Goal: Task Accomplishment & Management: Manage account settings

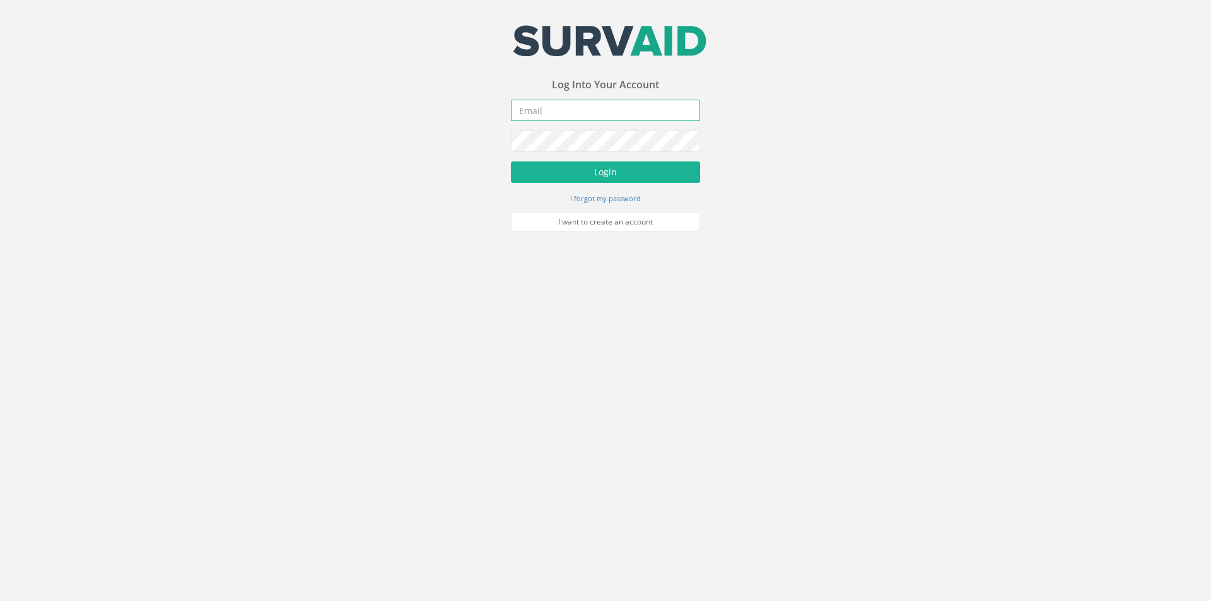
click at [561, 107] on input "email" at bounding box center [605, 110] width 189 height 21
type input "[EMAIL_ADDRESS][DOMAIN_NAME]"
click at [511, 161] on button "Login" at bounding box center [605, 171] width 189 height 21
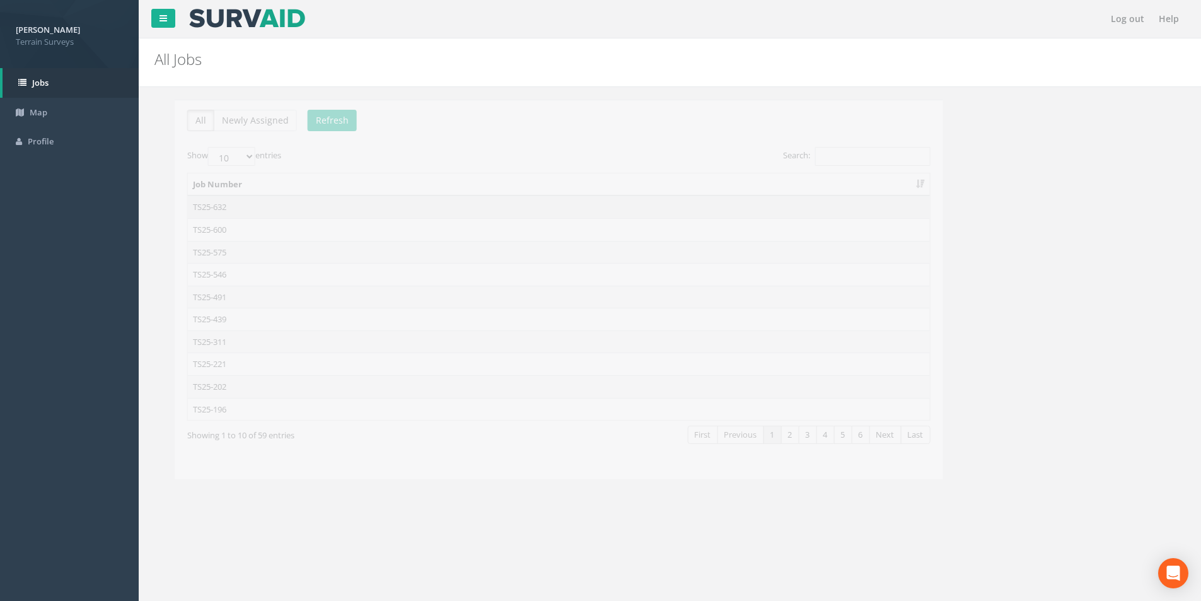
click at [205, 204] on td "TS25-632" at bounding box center [539, 206] width 742 height 23
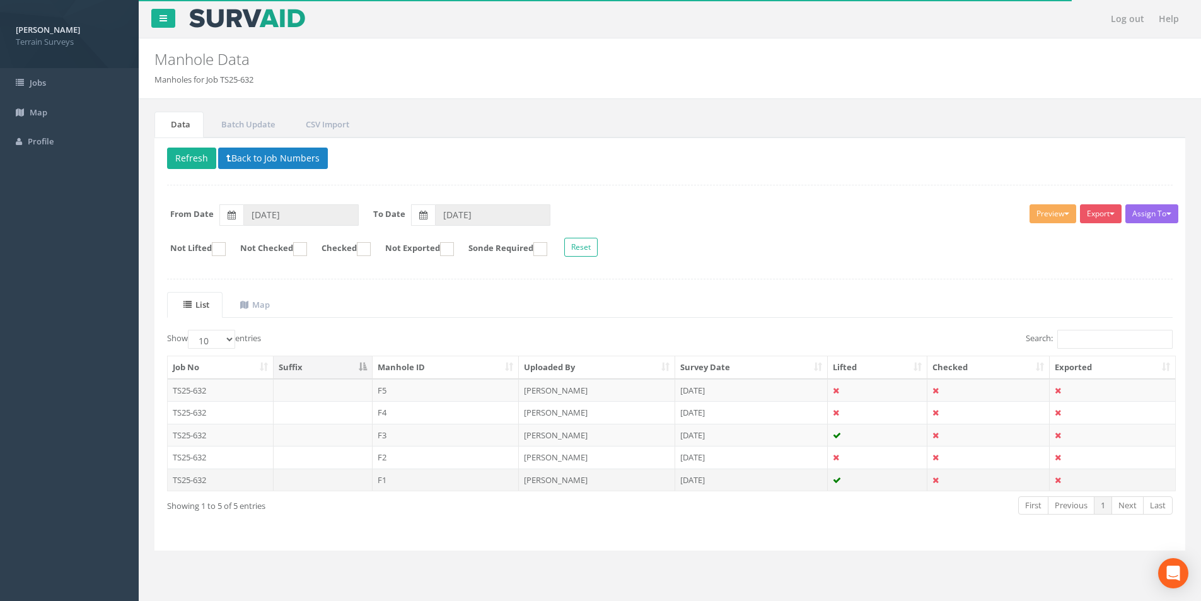
click at [415, 477] on td "F1" at bounding box center [446, 480] width 147 height 23
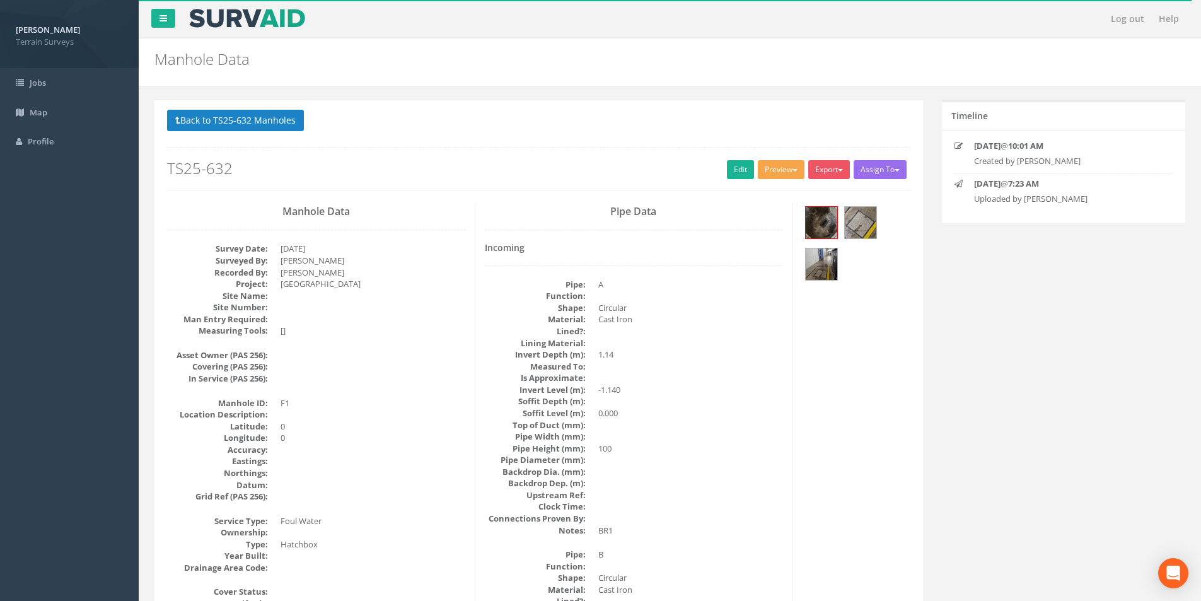
click at [786, 165] on button "Preview" at bounding box center [781, 169] width 47 height 19
click at [757, 218] on link "Terrain Manhole 3 Photo" at bounding box center [750, 218] width 112 height 20
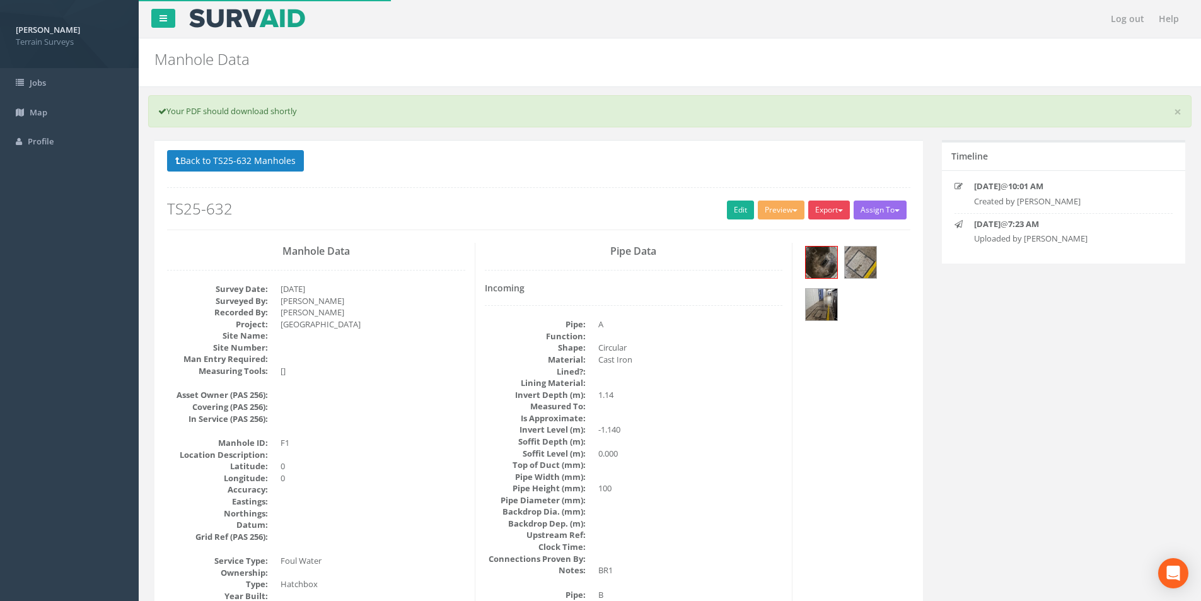
click at [836, 207] on button "Export" at bounding box center [829, 210] width 42 height 19
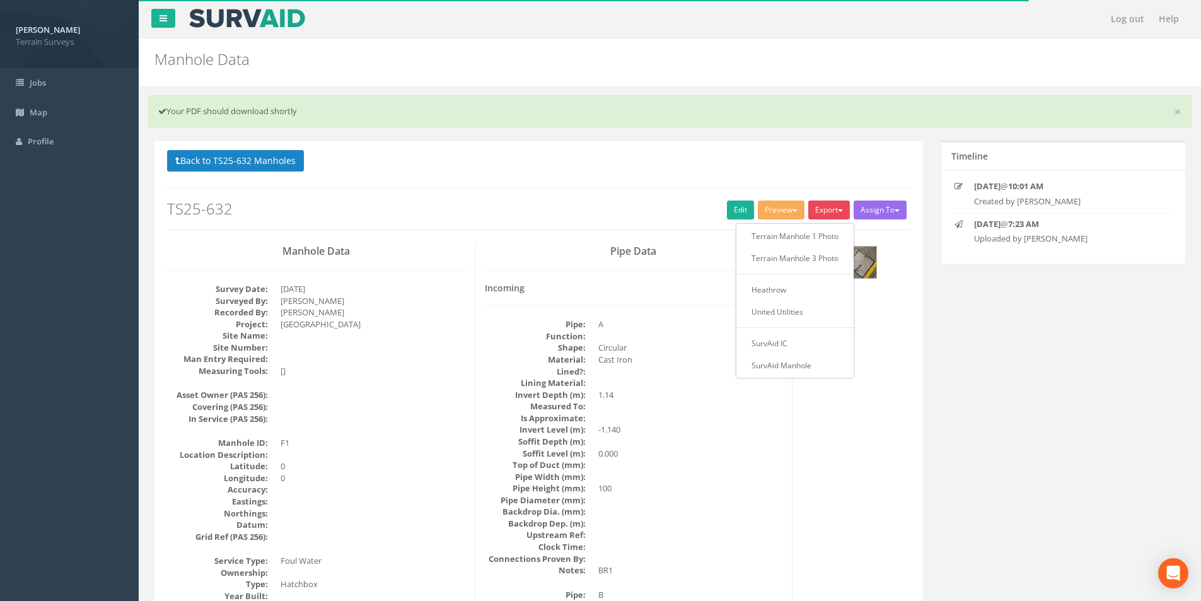
click at [565, 197] on div "Back to TS25-632 Manholes Back to Map Assign To No Companies Added Export Terra…" at bounding box center [538, 190] width 743 height 80
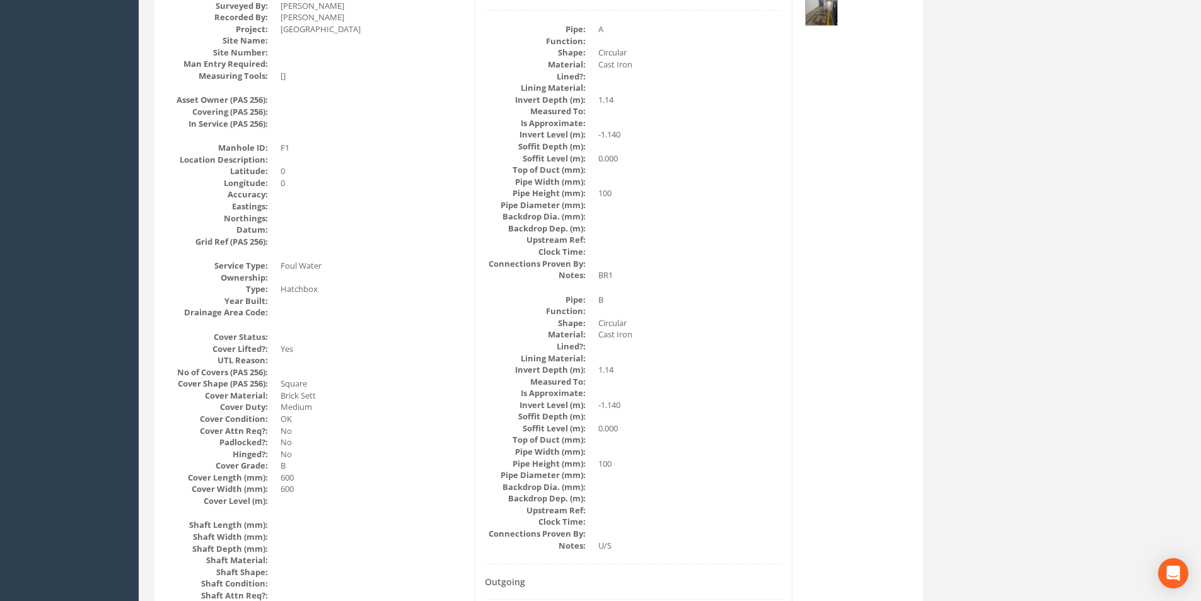
scroll to position [126, 0]
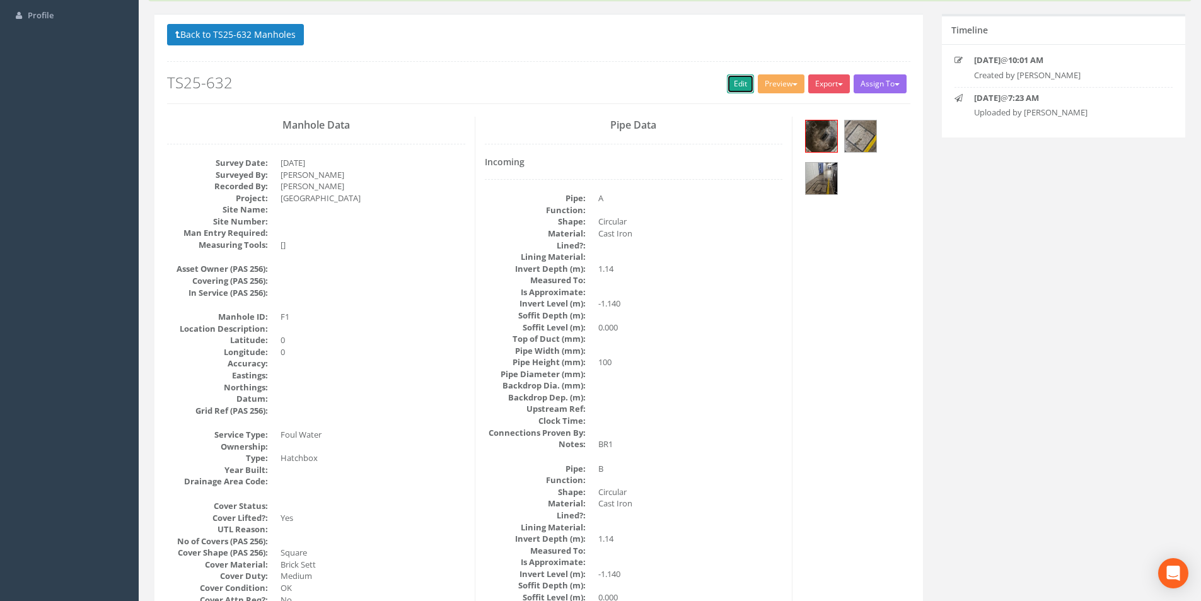
click at [730, 84] on link "Edit" at bounding box center [740, 83] width 27 height 19
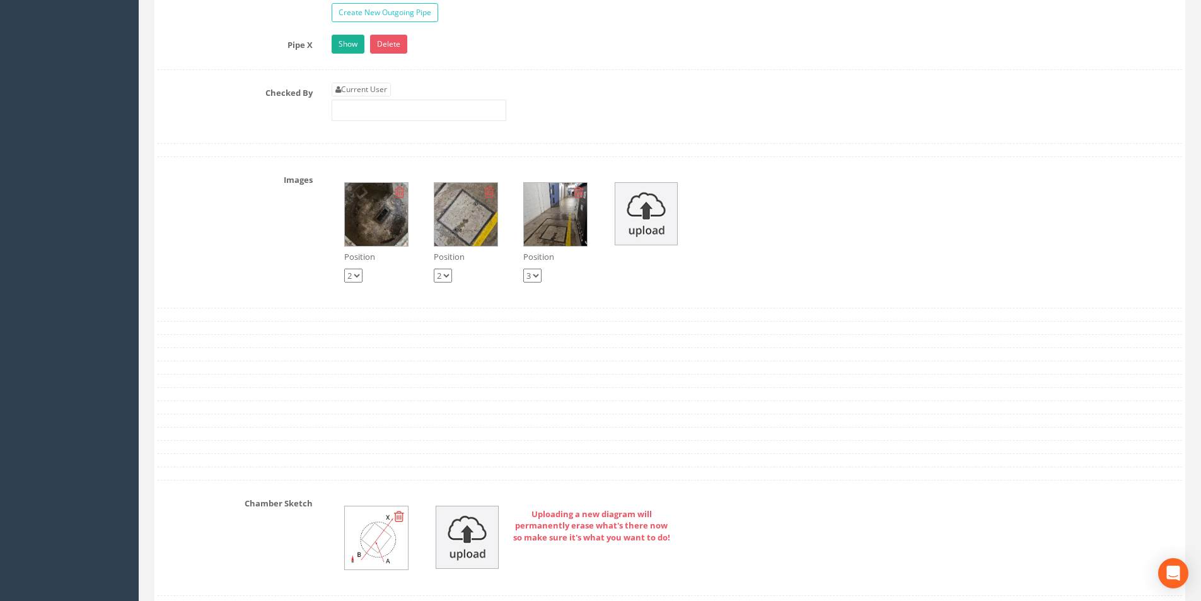
scroll to position [2018, 0]
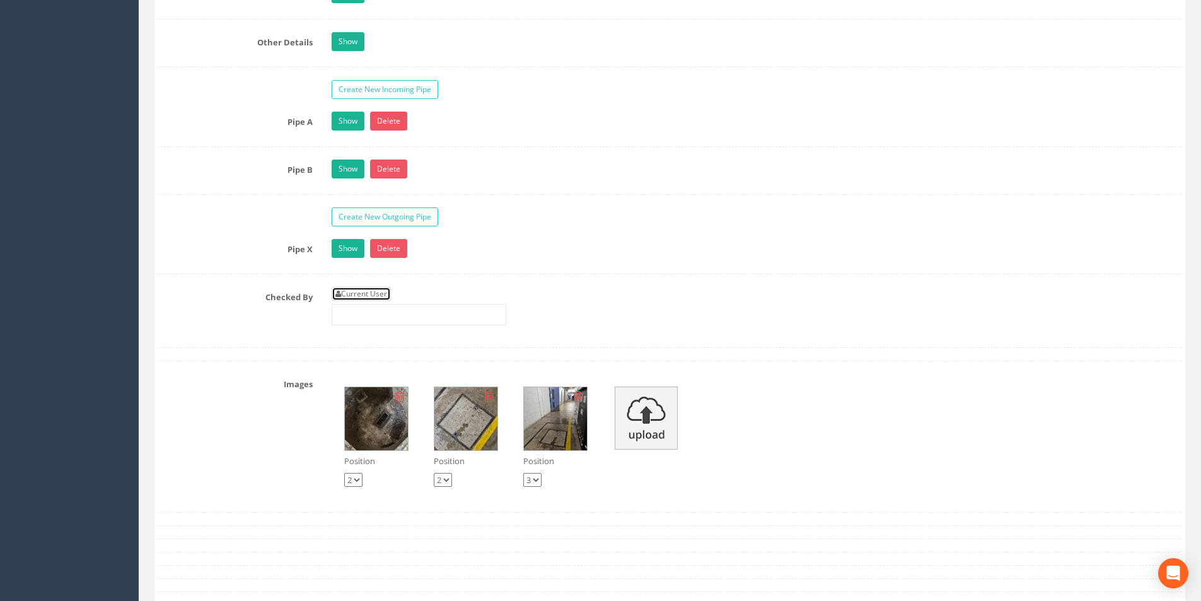
click at [378, 291] on link "Current User" at bounding box center [361, 294] width 59 height 14
type input "[PERSON_NAME]"
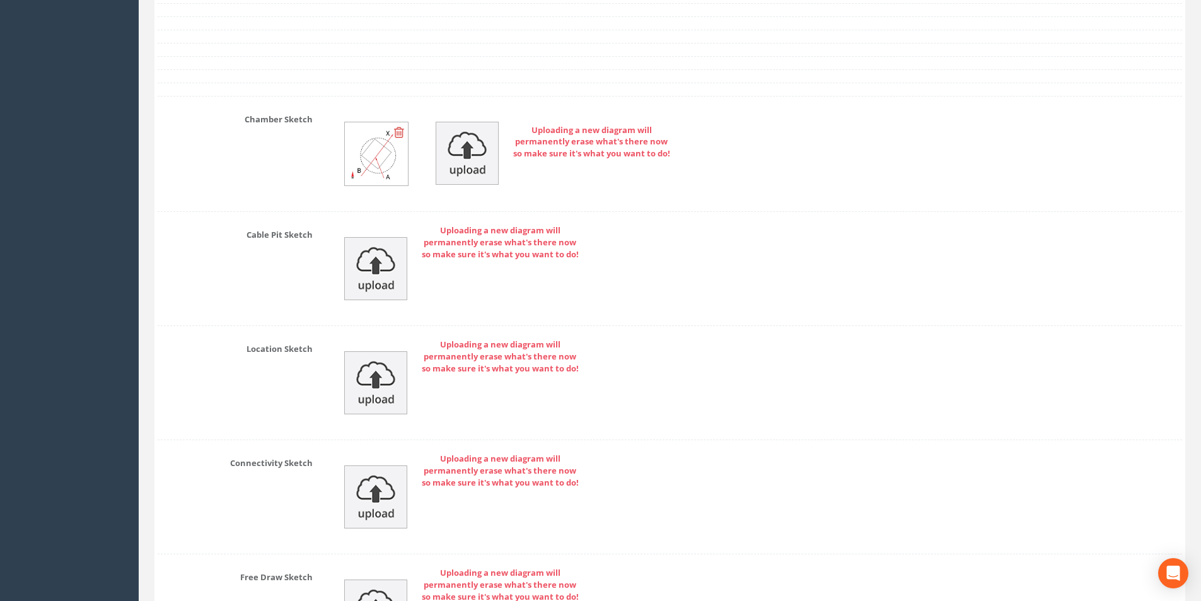
scroll to position [2774, 0]
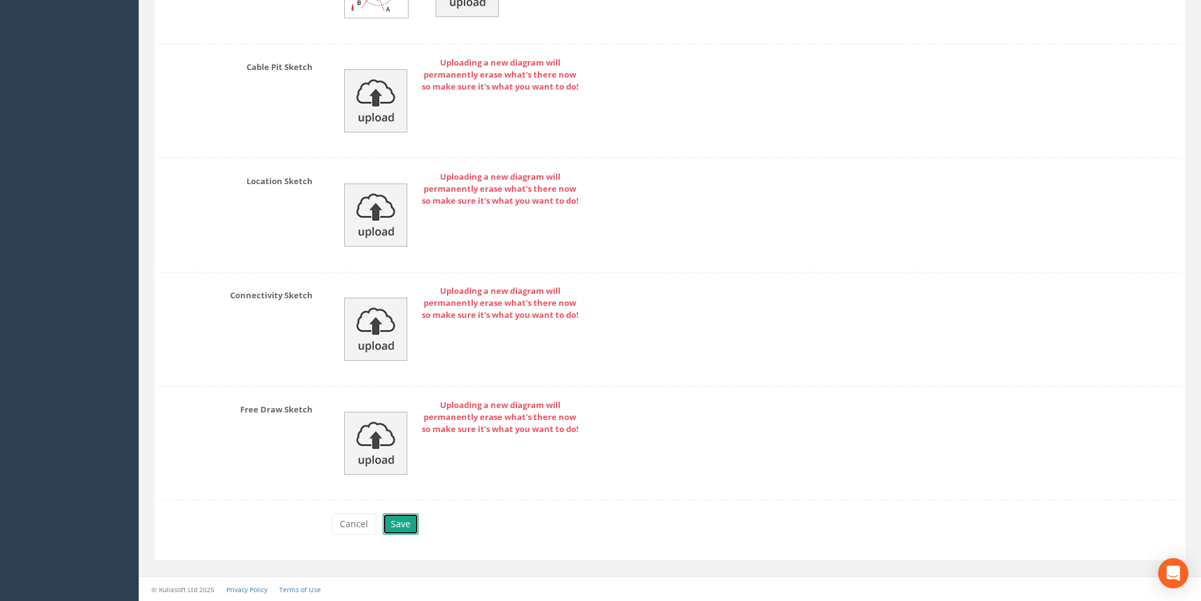
click at [404, 525] on button "Save" at bounding box center [401, 523] width 36 height 21
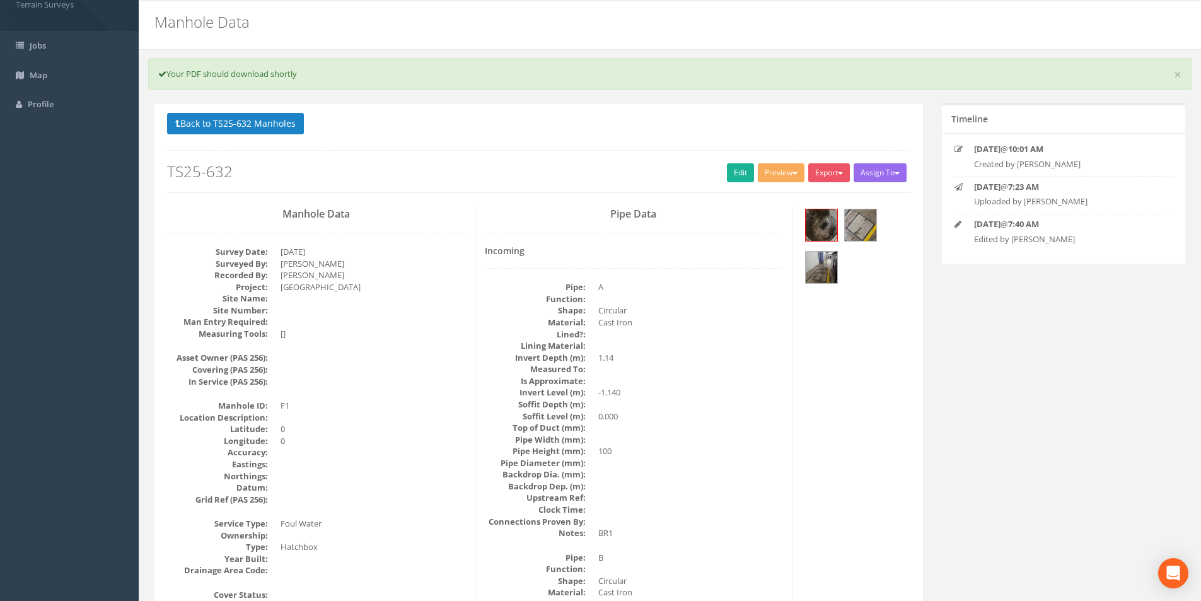
scroll to position [0, 0]
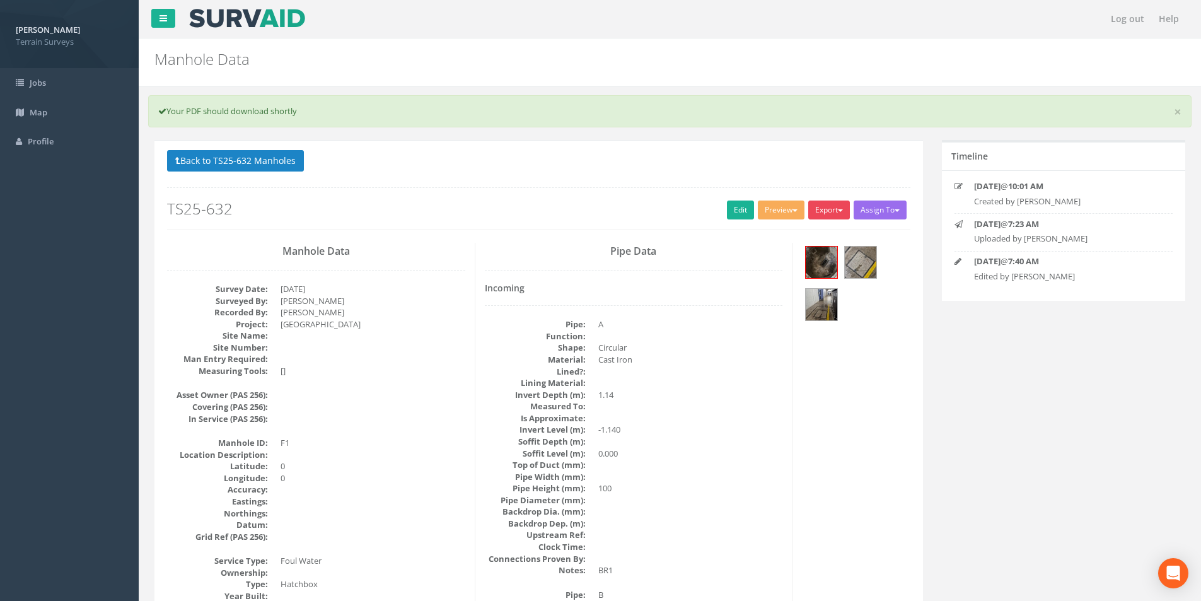
click at [824, 214] on button "Export" at bounding box center [829, 210] width 42 height 19
click at [822, 255] on link "Terrain Manhole 3 Photo" at bounding box center [795, 258] width 112 height 20
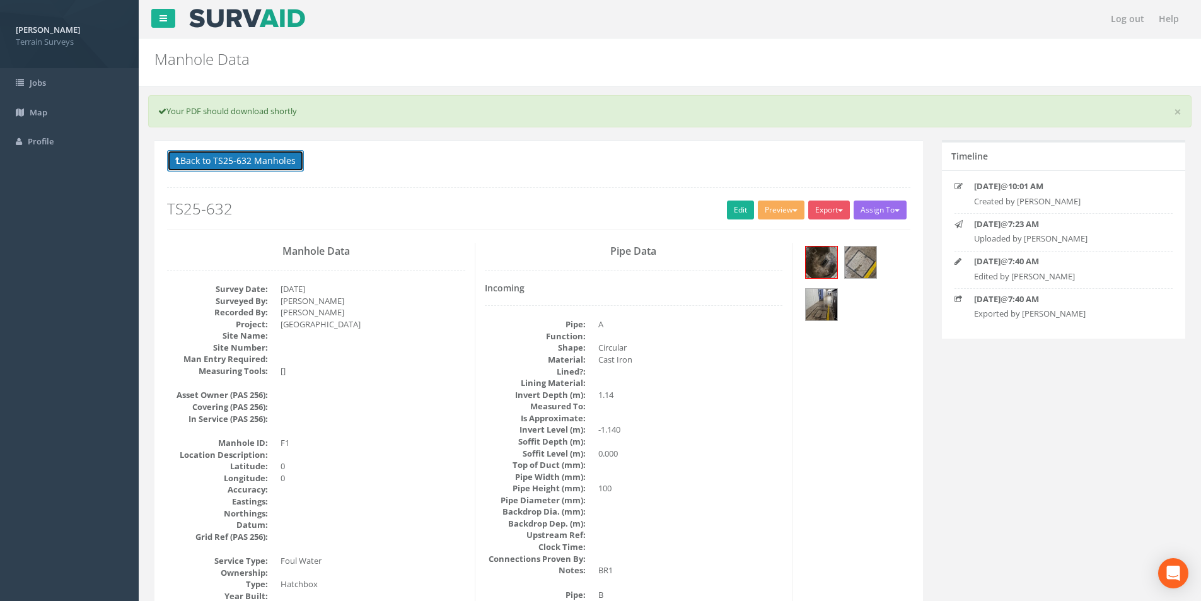
click at [257, 163] on button "Back to TS25-632 Manholes" at bounding box center [235, 160] width 137 height 21
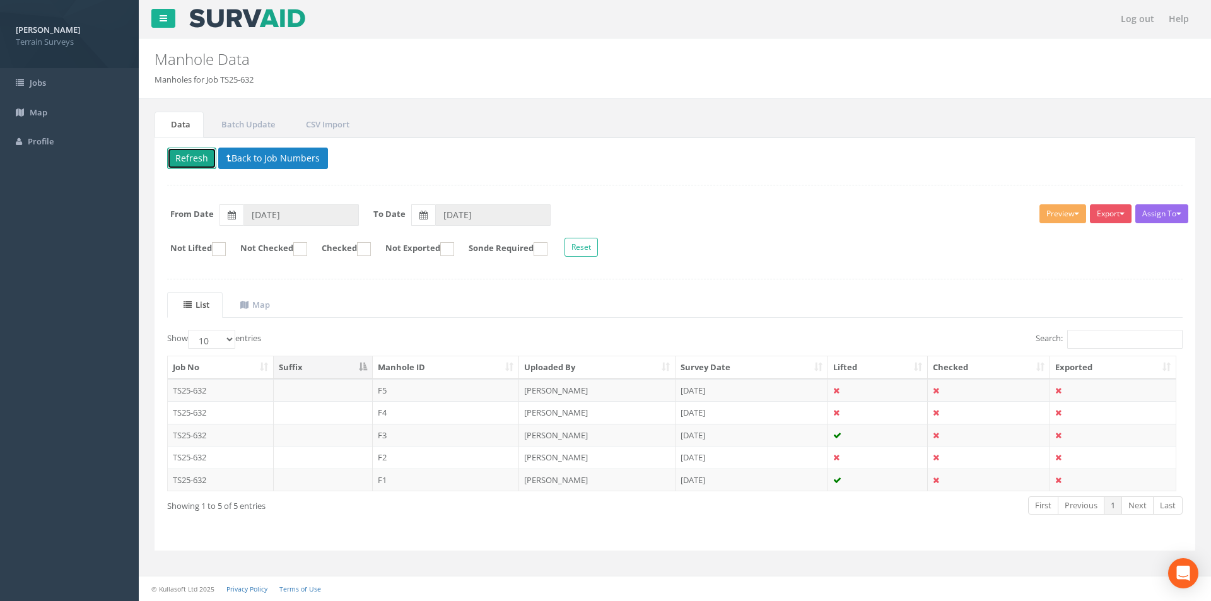
click at [207, 163] on button "Refresh" at bounding box center [191, 158] width 49 height 21
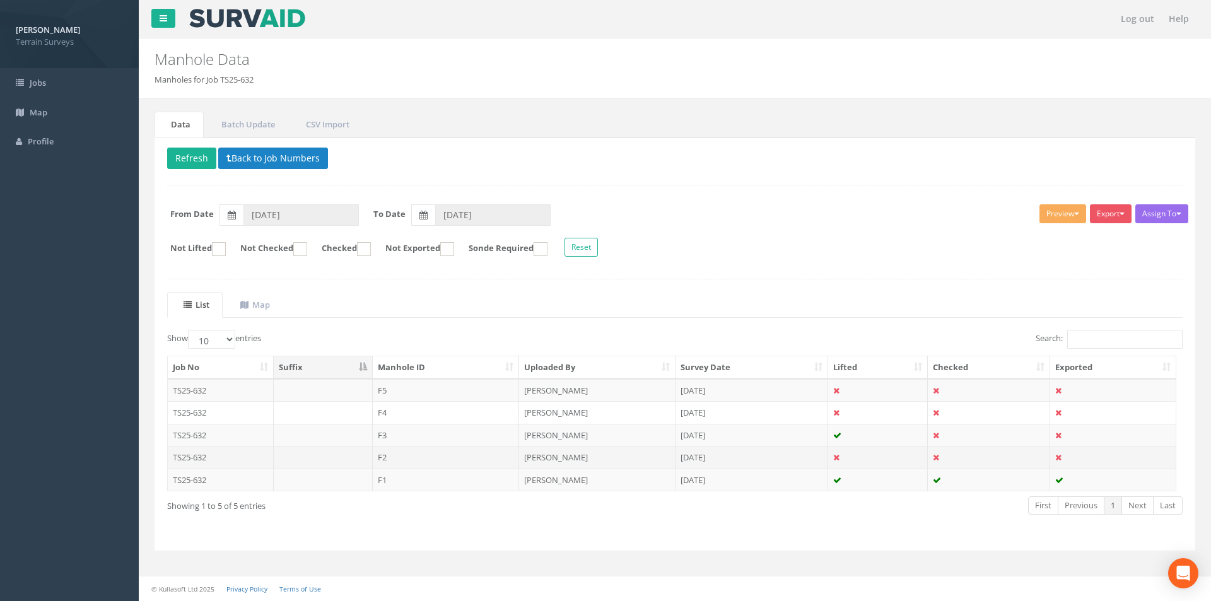
click at [461, 459] on td "F2" at bounding box center [446, 457] width 147 height 23
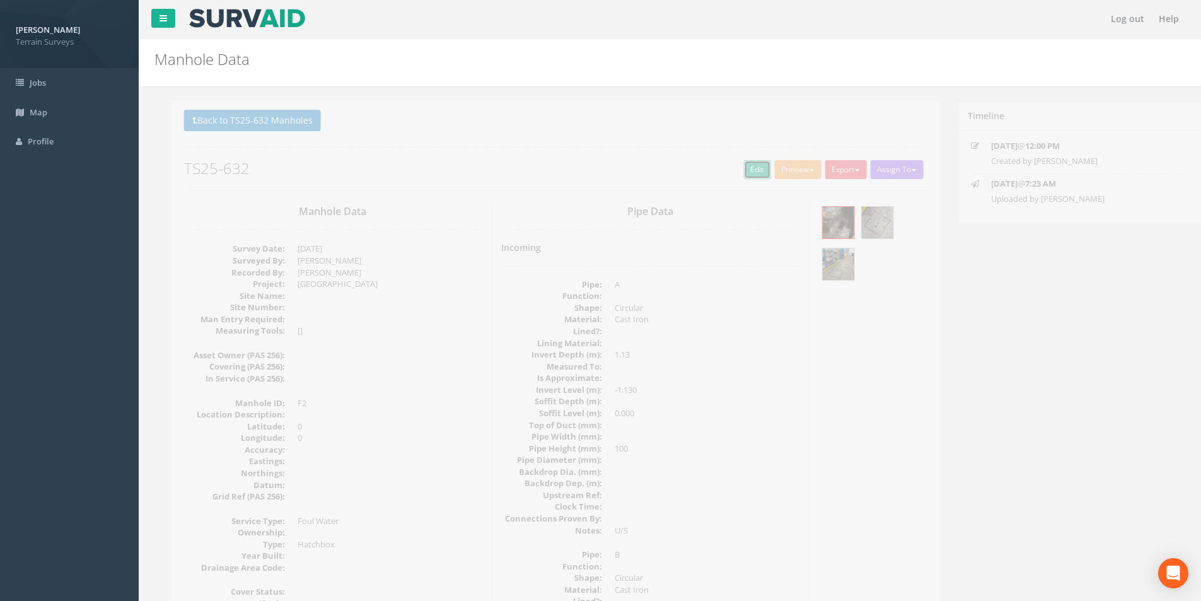
click at [737, 163] on link "Edit" at bounding box center [740, 169] width 27 height 19
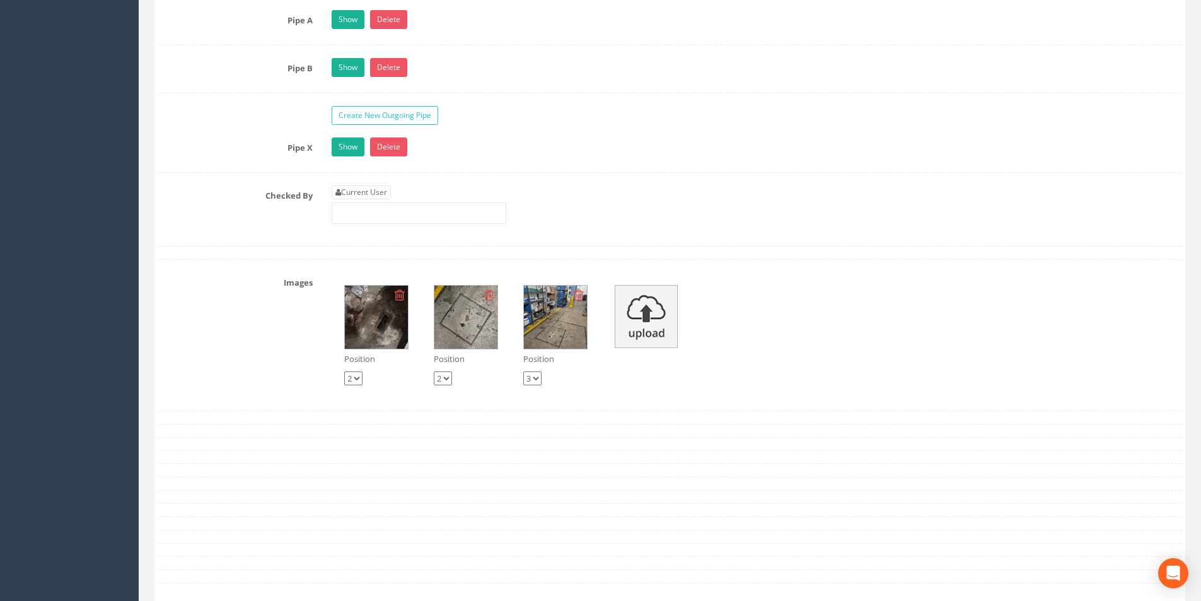
scroll to position [2081, 0]
click at [365, 192] on link "Current User" at bounding box center [361, 191] width 59 height 14
type input "[PERSON_NAME]"
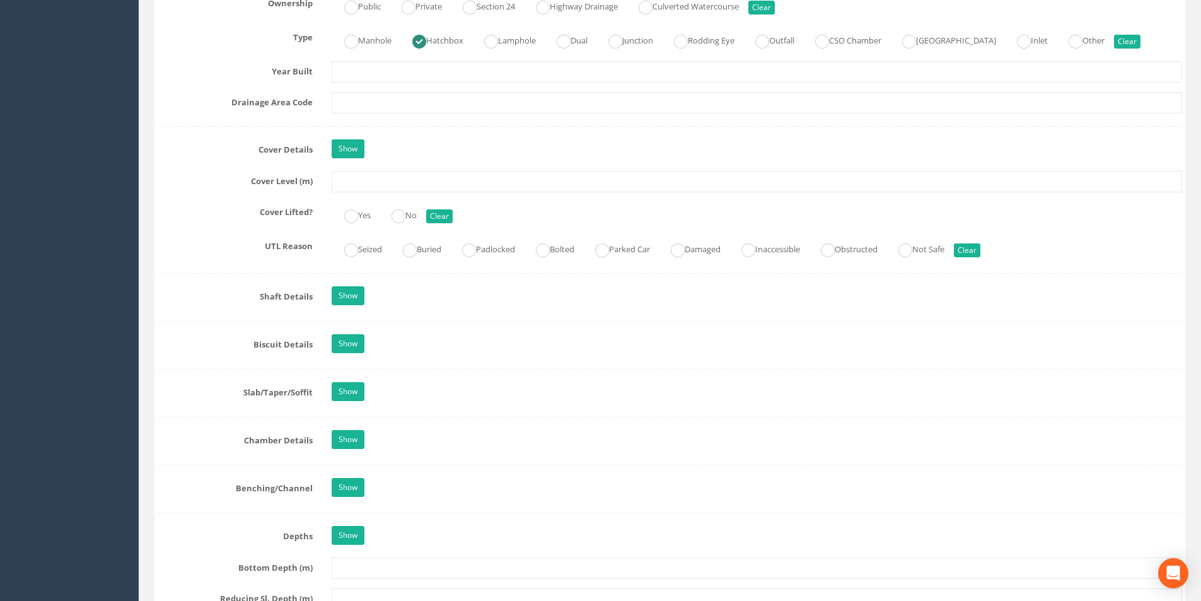
scroll to position [1009, 0]
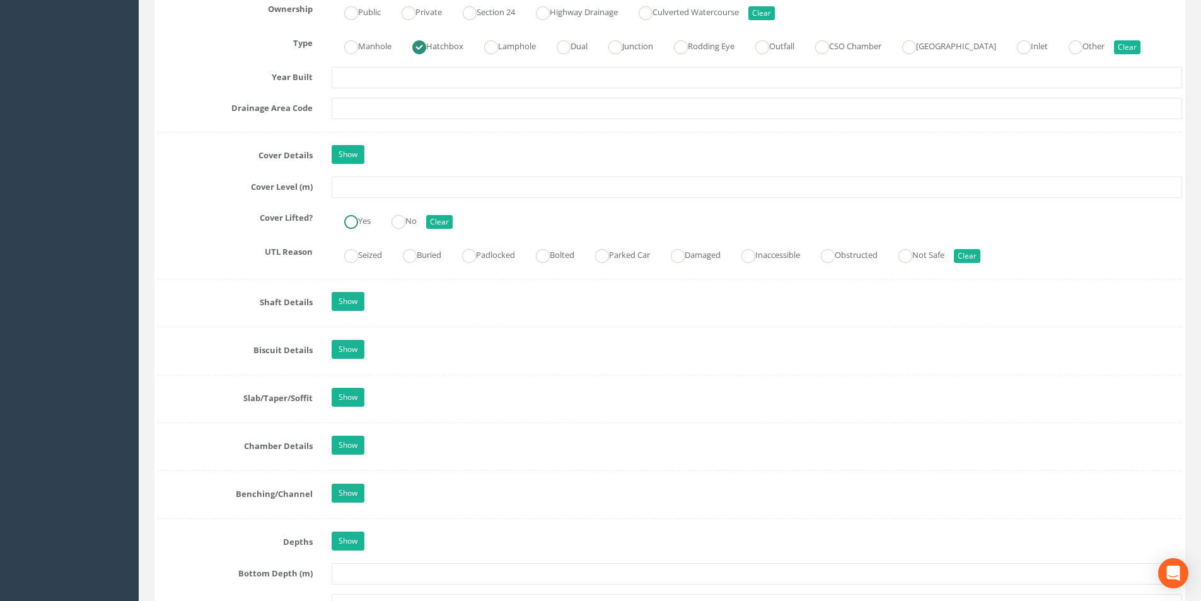
click at [347, 230] on input "Yes" at bounding box center [351, 228] width 14 height 21
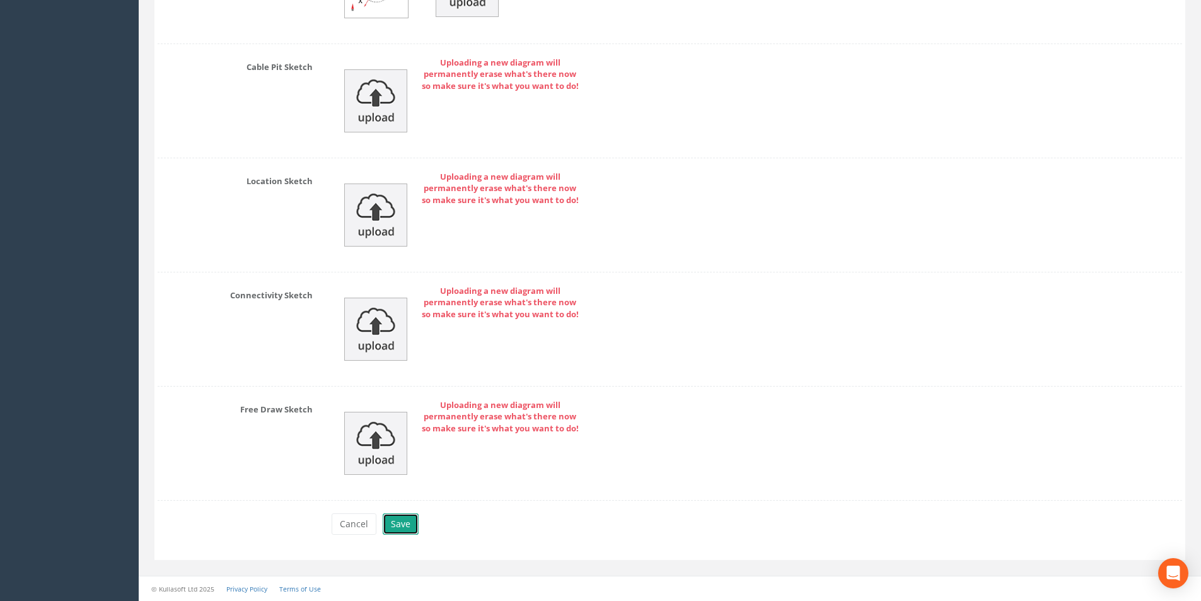
click at [409, 518] on button "Save" at bounding box center [401, 523] width 36 height 21
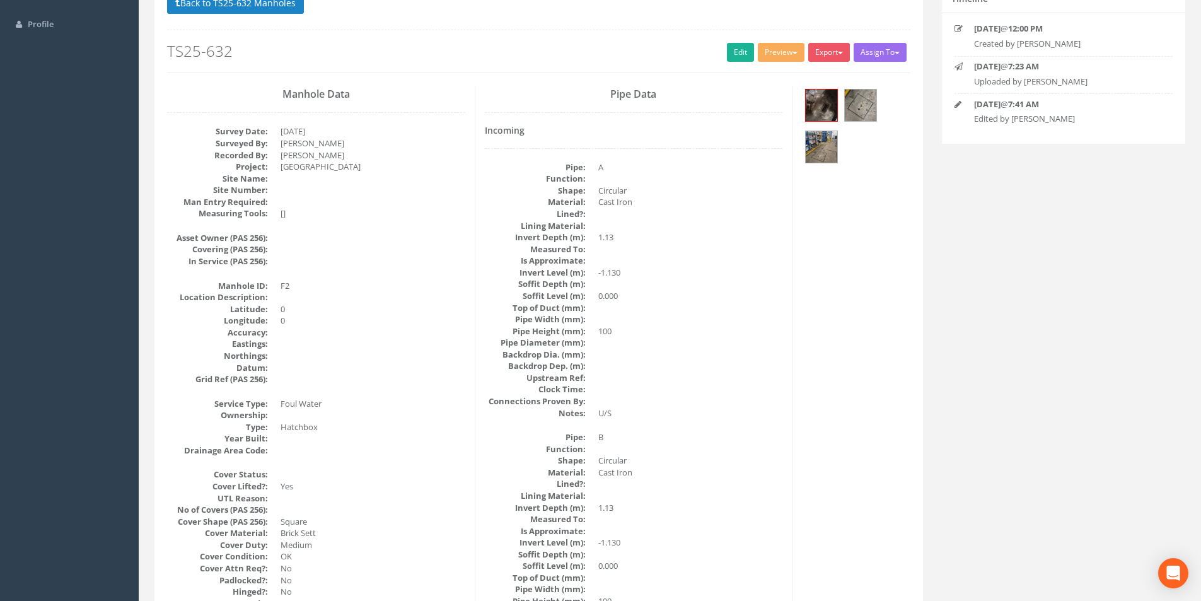
scroll to position [0, 0]
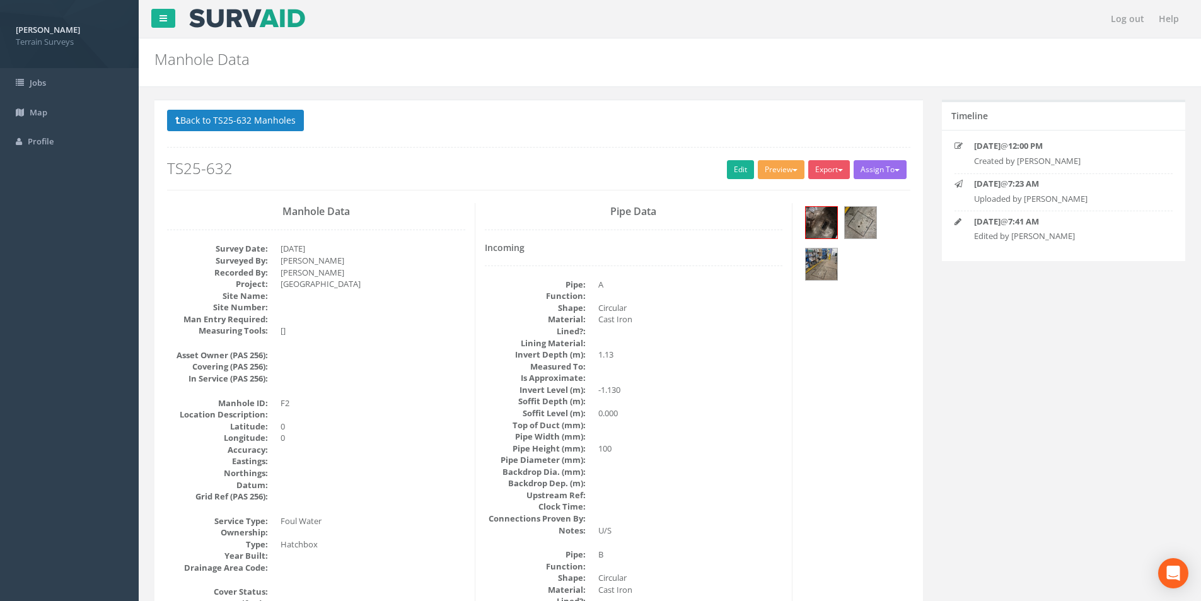
click at [787, 175] on button "Preview" at bounding box center [781, 169] width 47 height 19
click at [762, 217] on link "Terrain Manhole 3 Photo" at bounding box center [750, 218] width 112 height 20
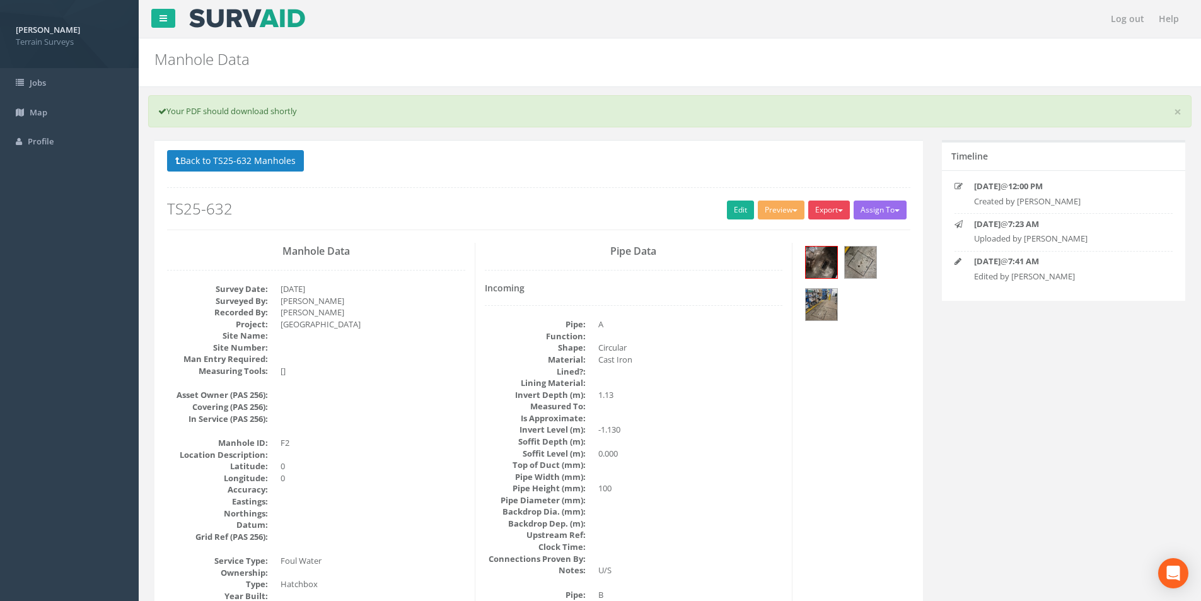
click at [827, 210] on button "Export" at bounding box center [829, 210] width 42 height 19
click at [801, 257] on link "Terrain Manhole 3 Photo" at bounding box center [795, 258] width 112 height 20
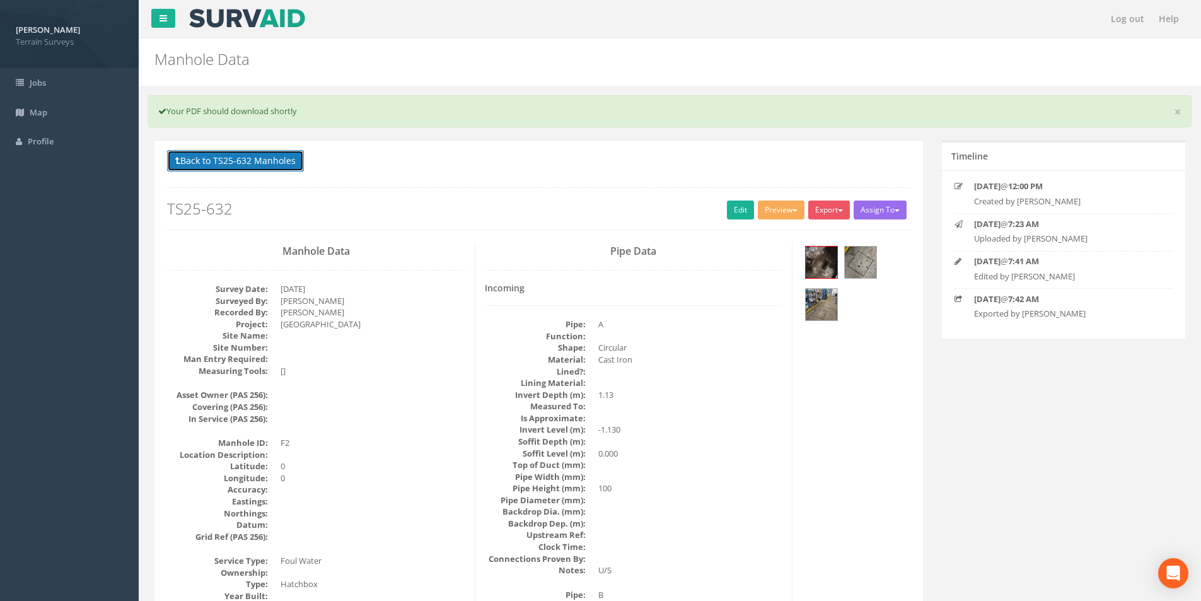
click at [224, 161] on button "Back to TS25-632 Manholes" at bounding box center [235, 160] width 137 height 21
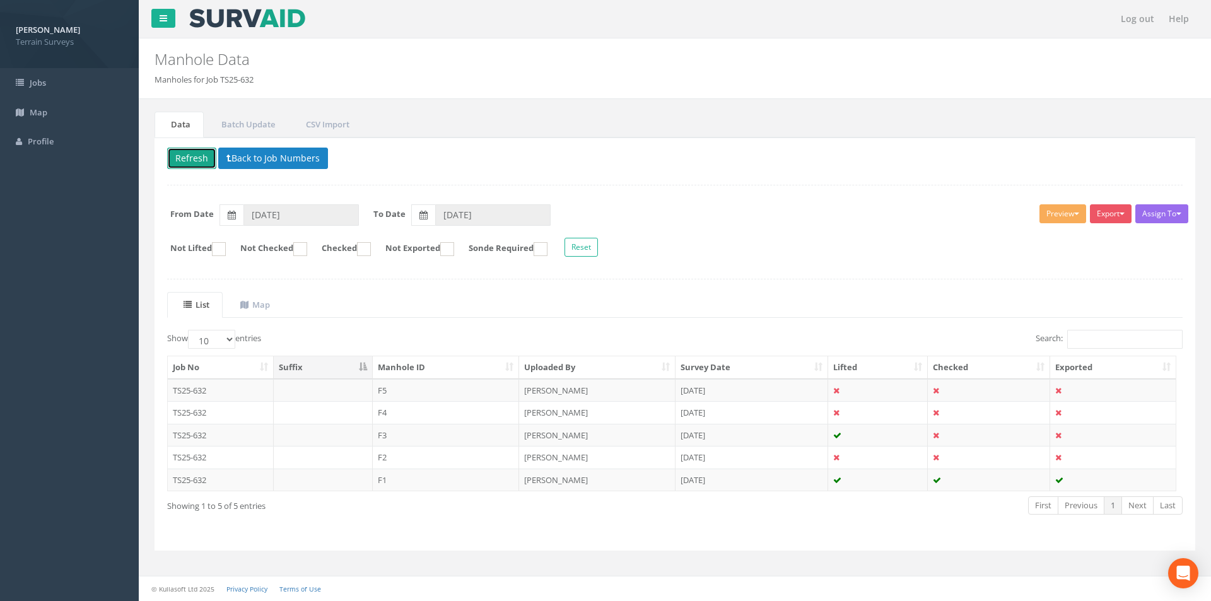
click at [202, 163] on button "Refresh" at bounding box center [191, 158] width 49 height 21
click at [438, 440] on td "F3" at bounding box center [446, 435] width 147 height 23
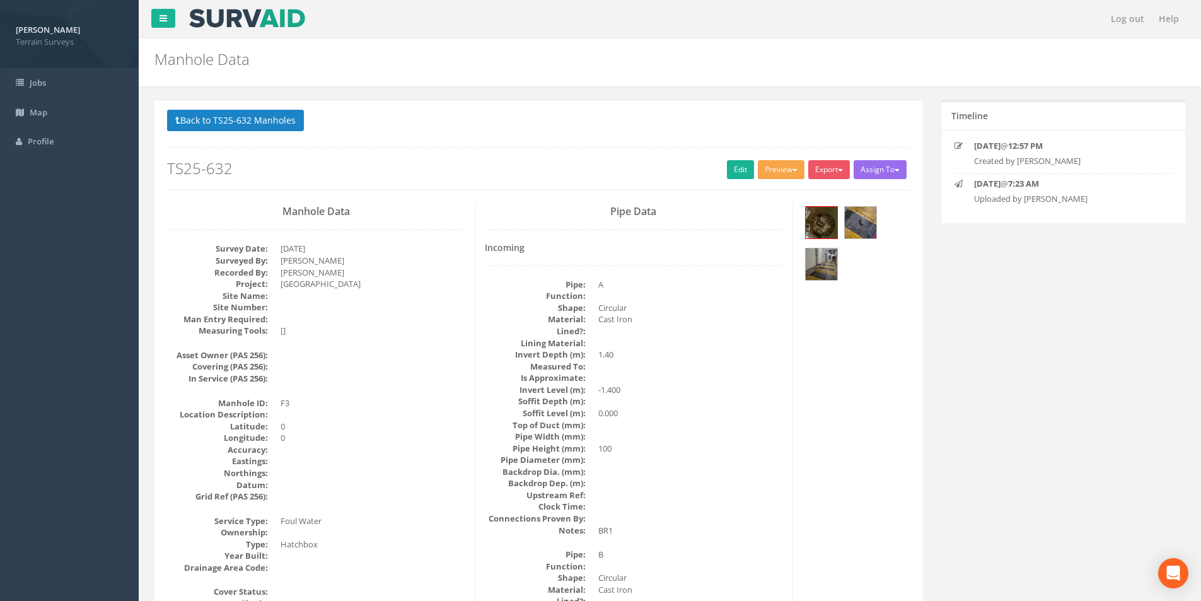
click at [776, 175] on button "Preview" at bounding box center [781, 169] width 47 height 19
click at [754, 219] on link "Terrain Manhole 3 Photo" at bounding box center [750, 218] width 112 height 20
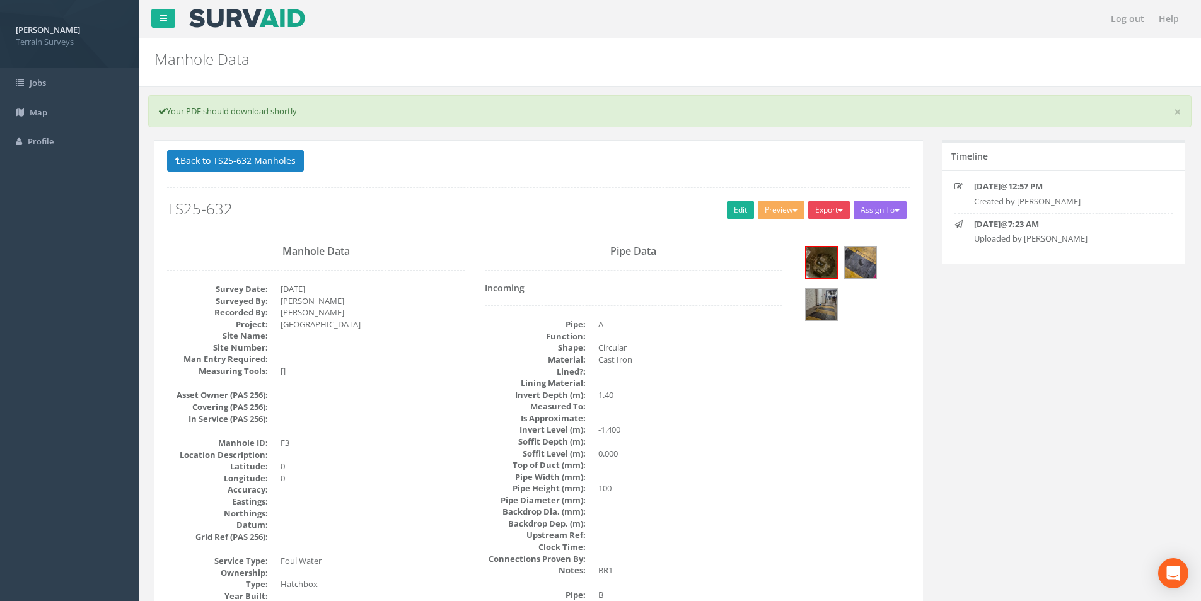
click at [830, 213] on button "Export" at bounding box center [829, 210] width 42 height 19
click at [677, 229] on div "Back to TS25-632 Manholes Back to Map Assign To No Companies Added Export Terra…" at bounding box center [538, 190] width 743 height 80
click at [744, 209] on link "Edit" at bounding box center [740, 210] width 27 height 19
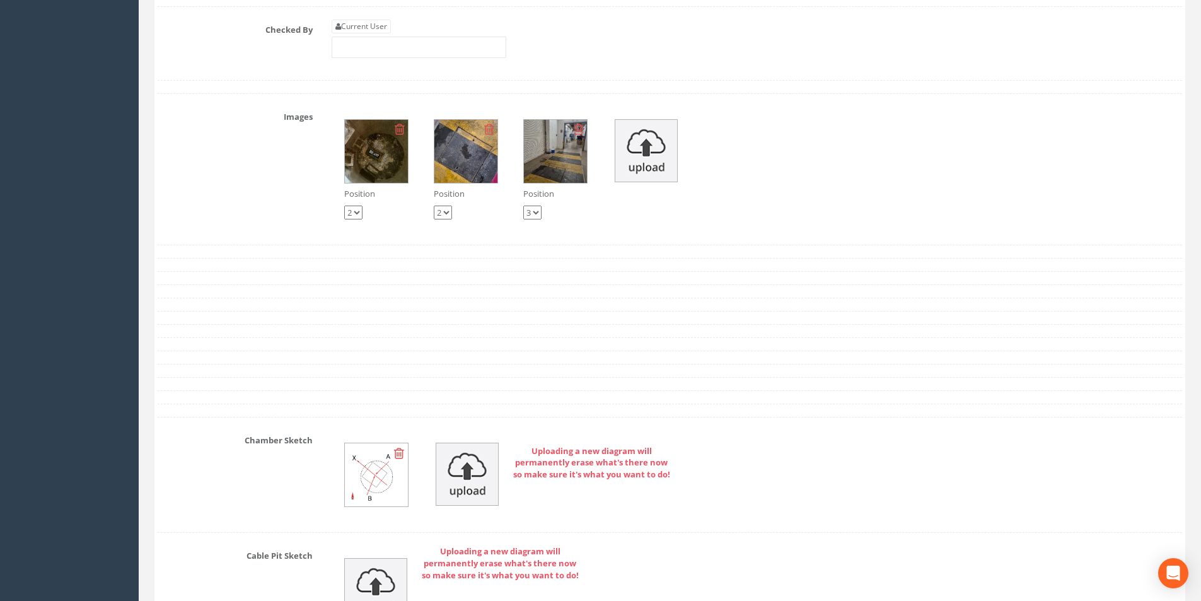
scroll to position [2144, 0]
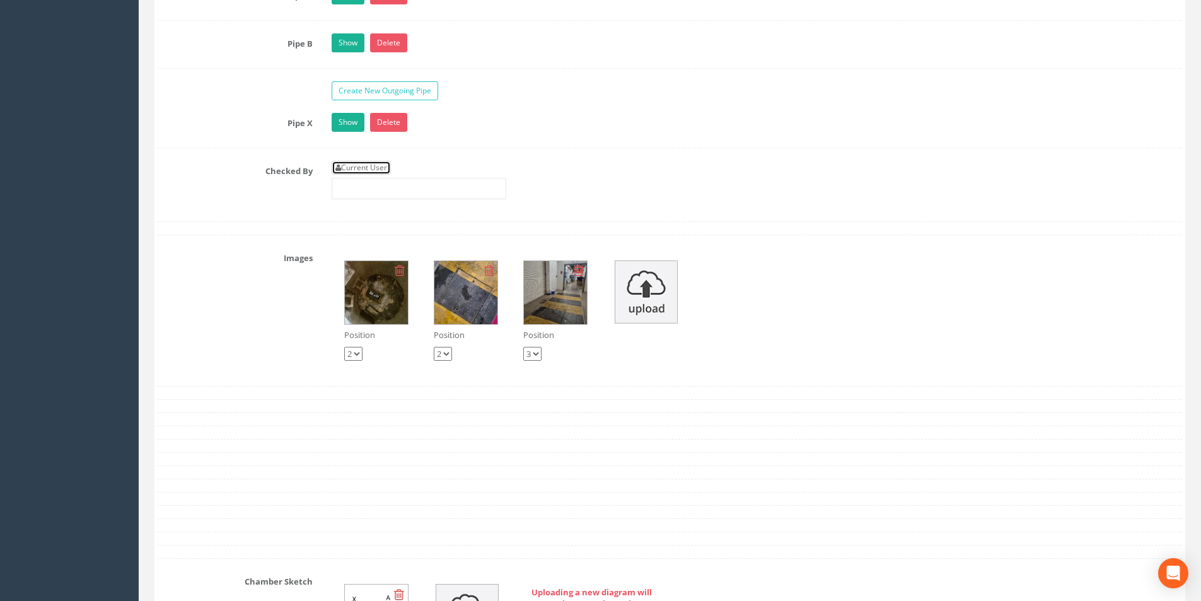
click at [376, 170] on link "Current User" at bounding box center [361, 168] width 59 height 14
type input "[PERSON_NAME]"
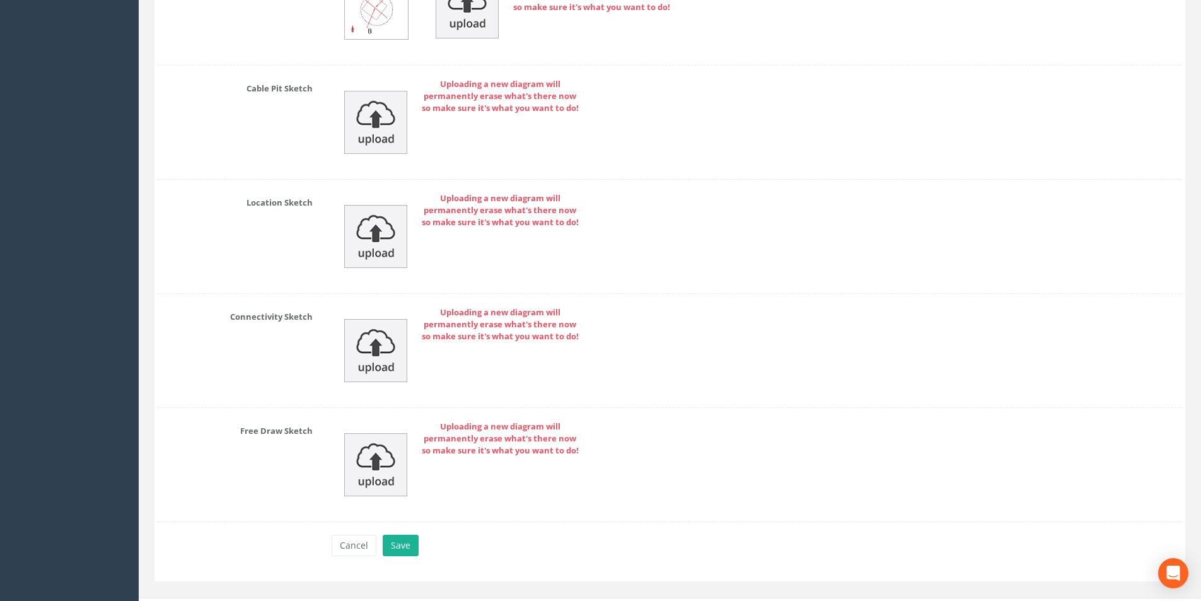
scroll to position [2774, 0]
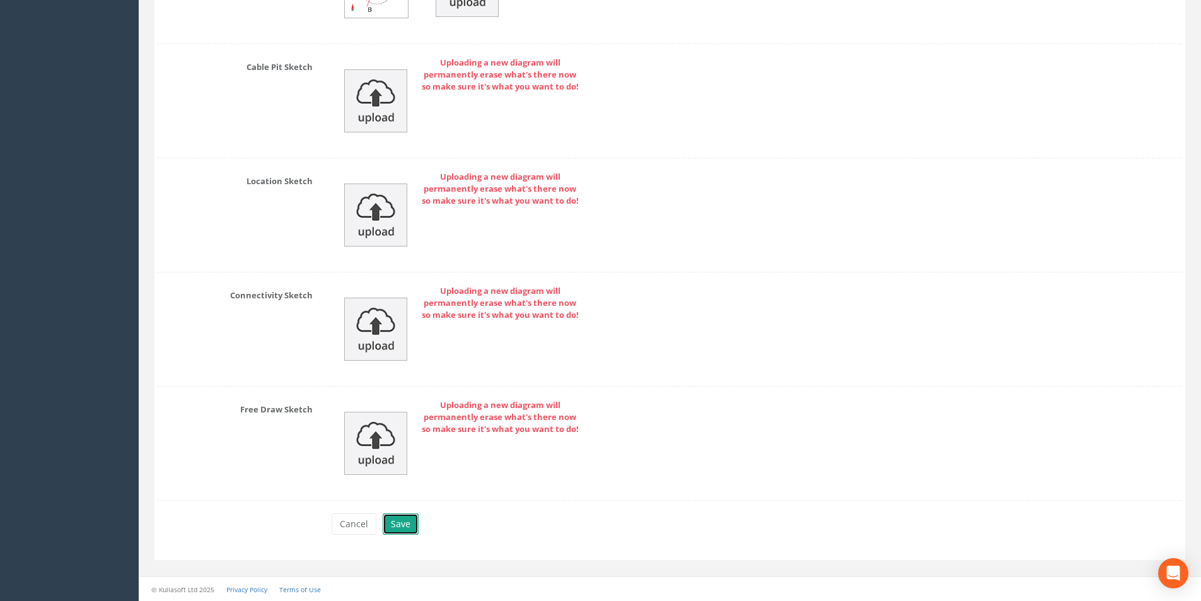
click at [401, 528] on button "Save" at bounding box center [401, 523] width 36 height 21
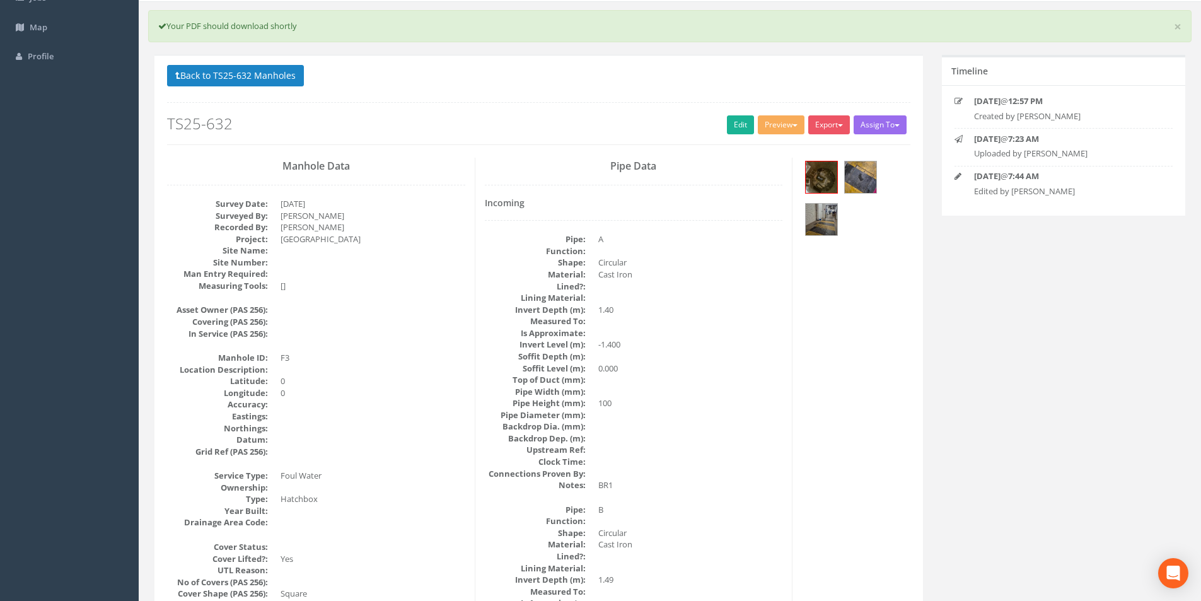
scroll to position [0, 0]
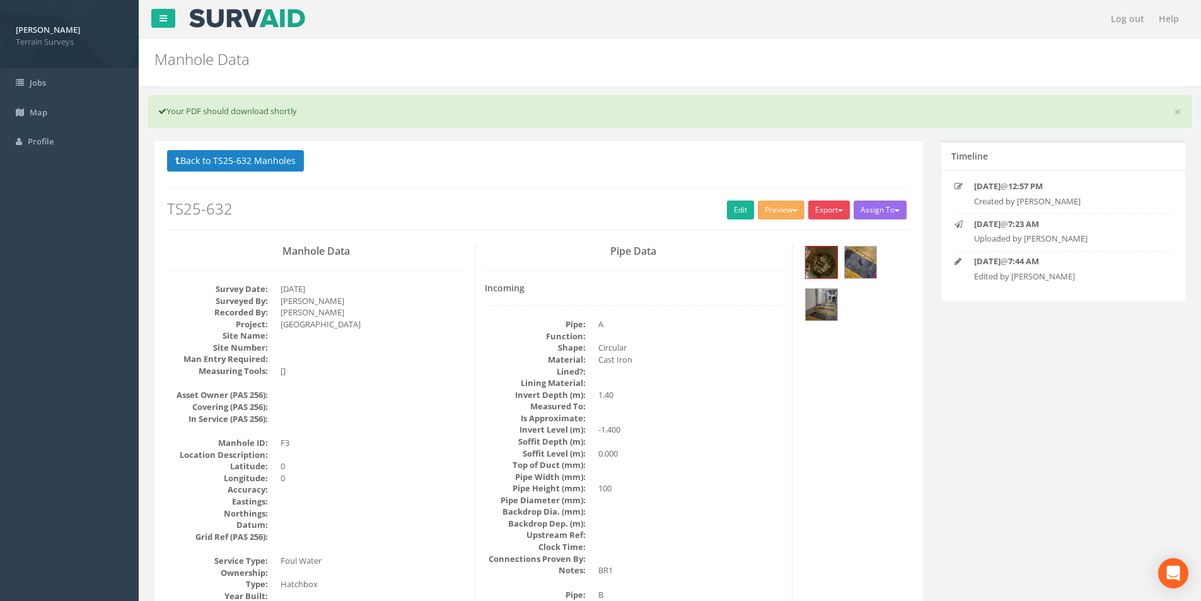
click at [824, 214] on button "Export" at bounding box center [829, 210] width 42 height 19
click at [805, 258] on link "Terrain Manhole 3 Photo" at bounding box center [795, 258] width 112 height 20
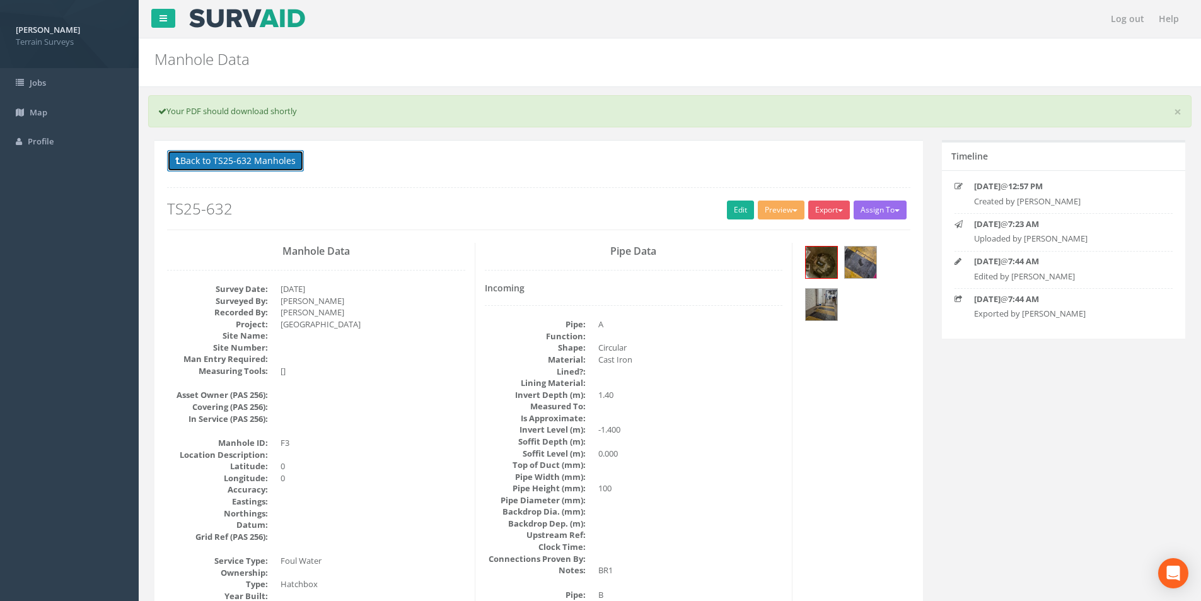
click at [231, 164] on button "Back to TS25-632 Manholes" at bounding box center [235, 160] width 137 height 21
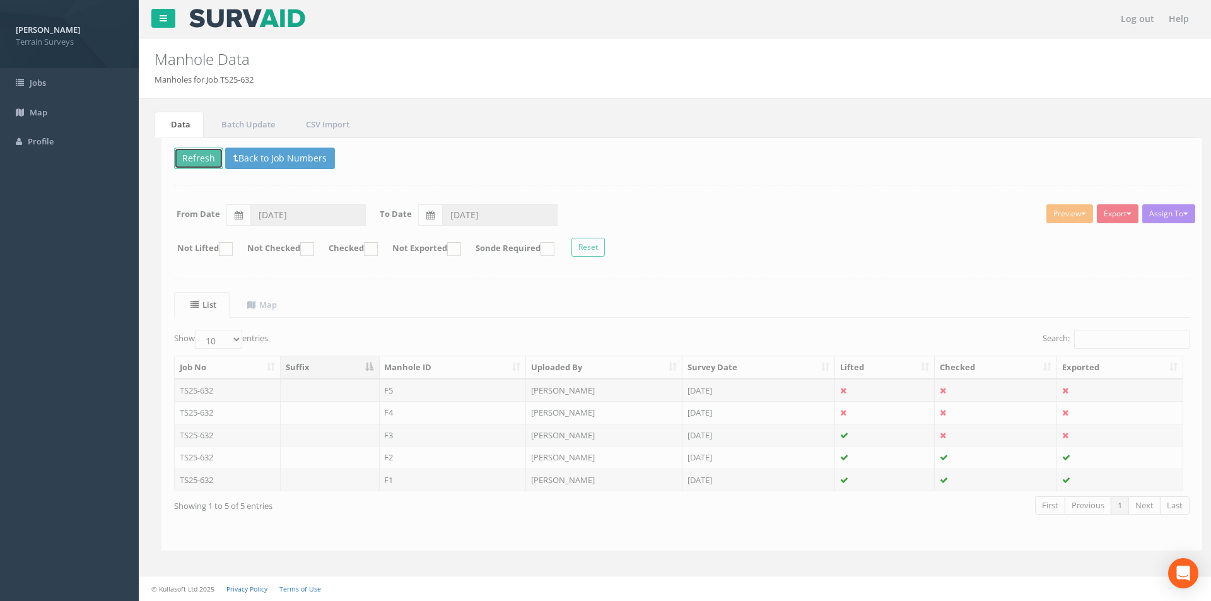
click at [210, 152] on button "Refresh" at bounding box center [191, 158] width 49 height 21
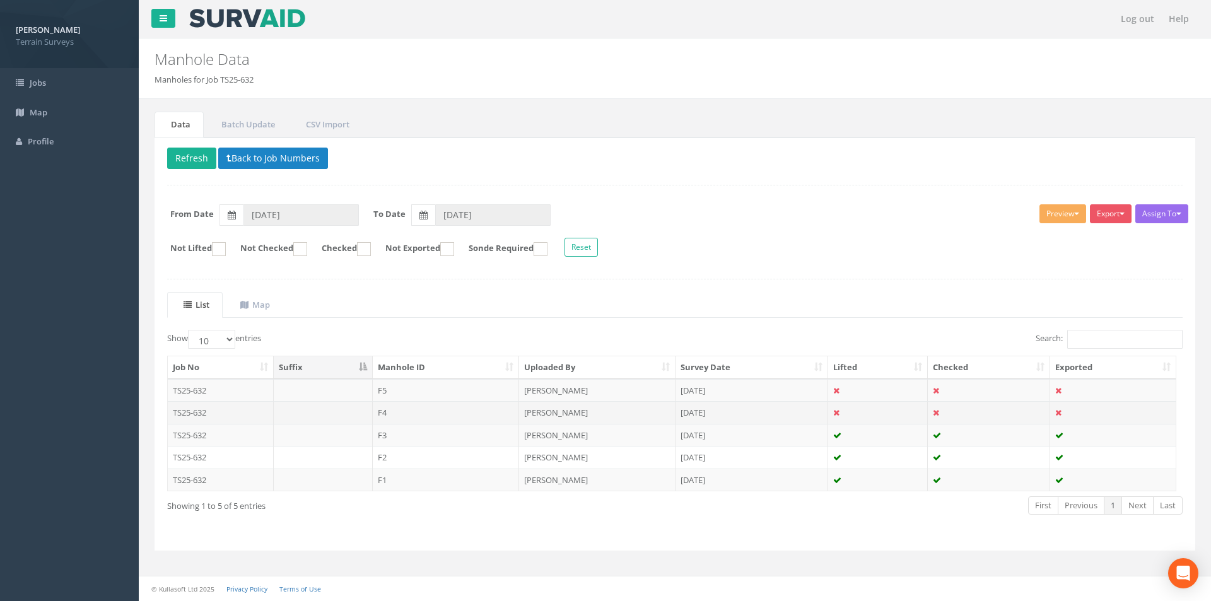
click at [482, 409] on td "F4" at bounding box center [446, 412] width 147 height 23
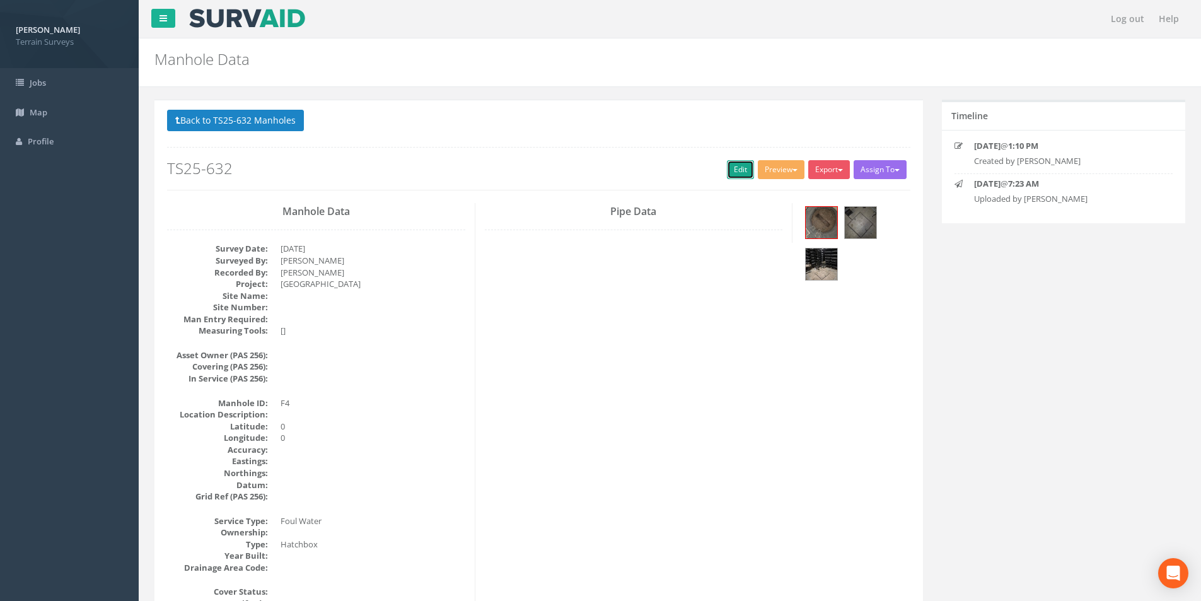
click at [728, 173] on link "Edit" at bounding box center [740, 169] width 27 height 19
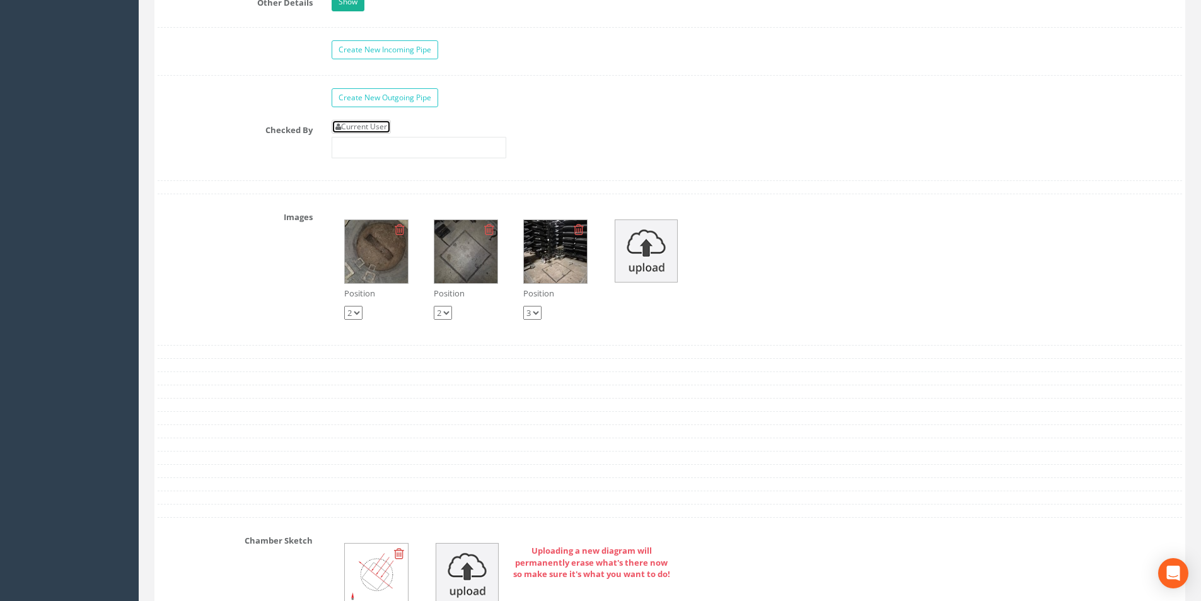
drag, startPoint x: 370, startPoint y: 131, endPoint x: 384, endPoint y: 141, distance: 17.3
click at [370, 132] on link "Current User" at bounding box center [361, 127] width 59 height 14
type input "[PERSON_NAME]"
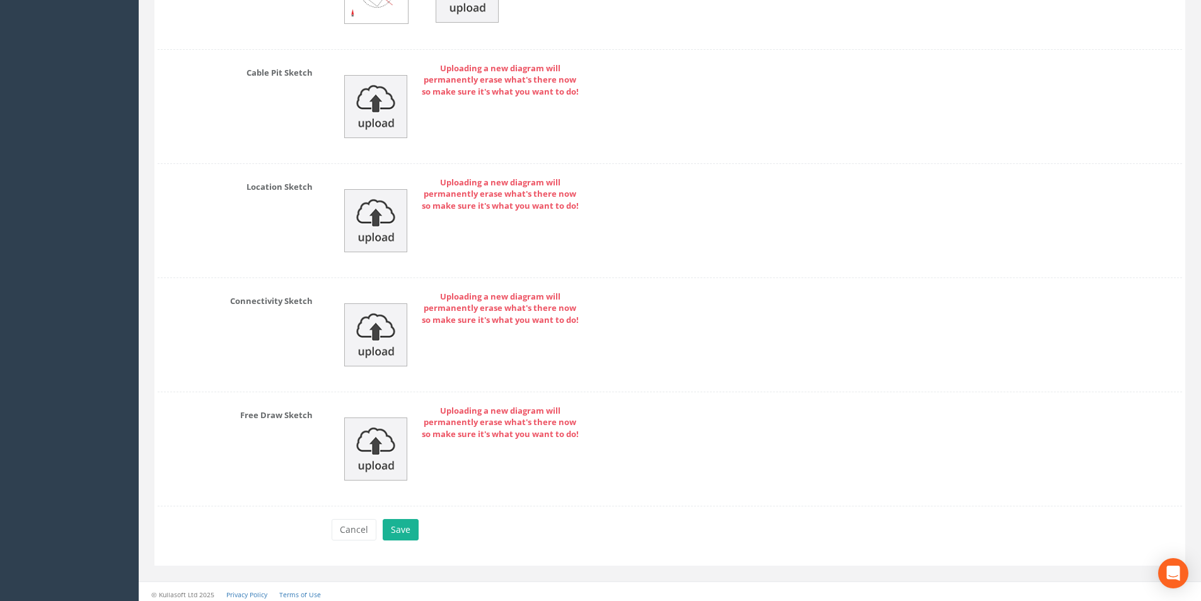
scroll to position [2607, 0]
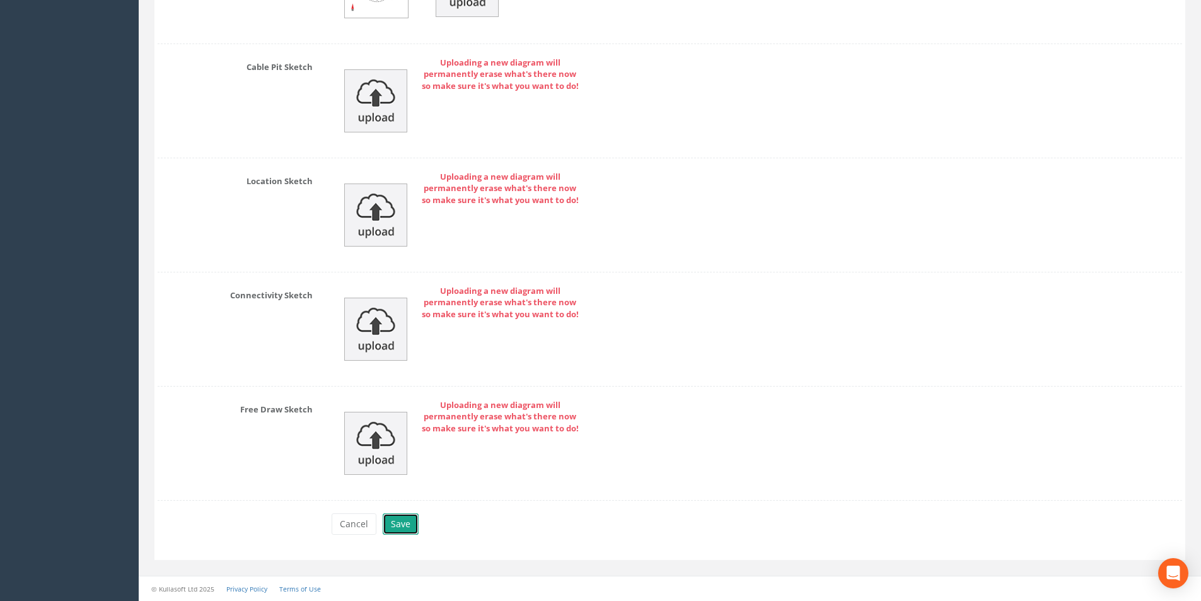
click at [404, 526] on button "Save" at bounding box center [401, 523] width 36 height 21
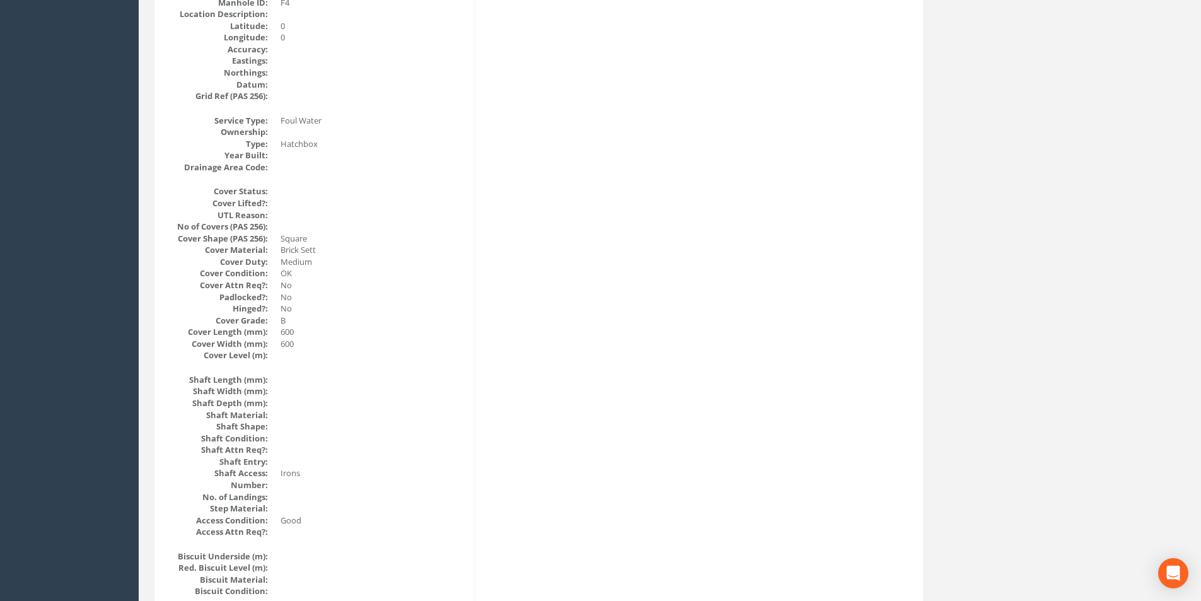
scroll to position [0, 0]
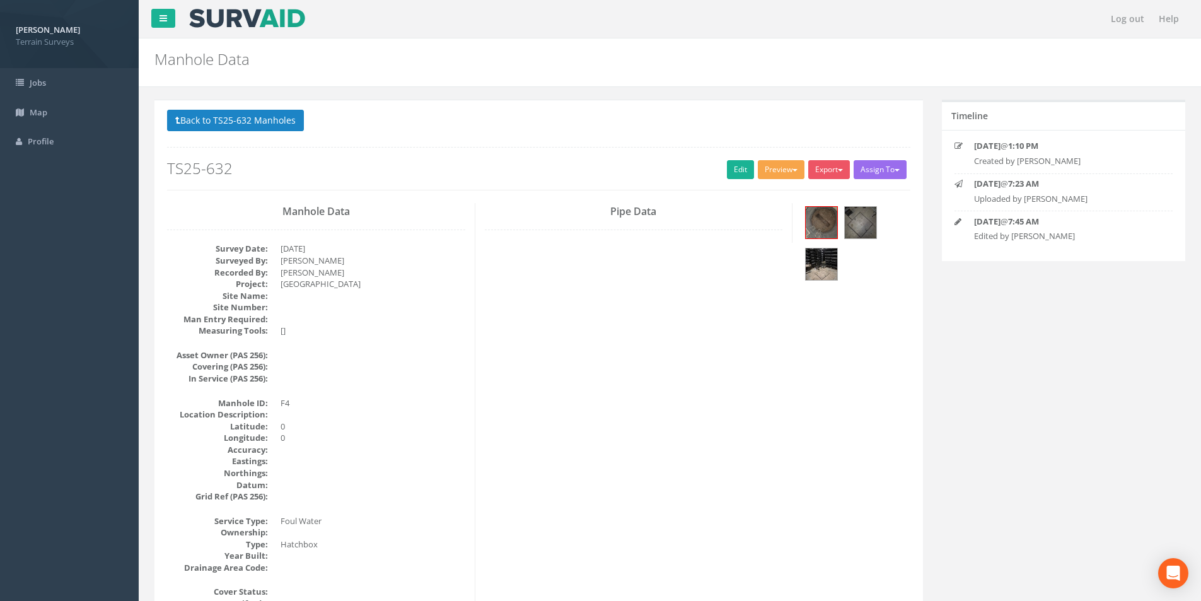
click at [779, 169] on button "Preview" at bounding box center [781, 169] width 47 height 19
click at [772, 213] on link "Terrain Manhole 3 Photo" at bounding box center [750, 218] width 112 height 20
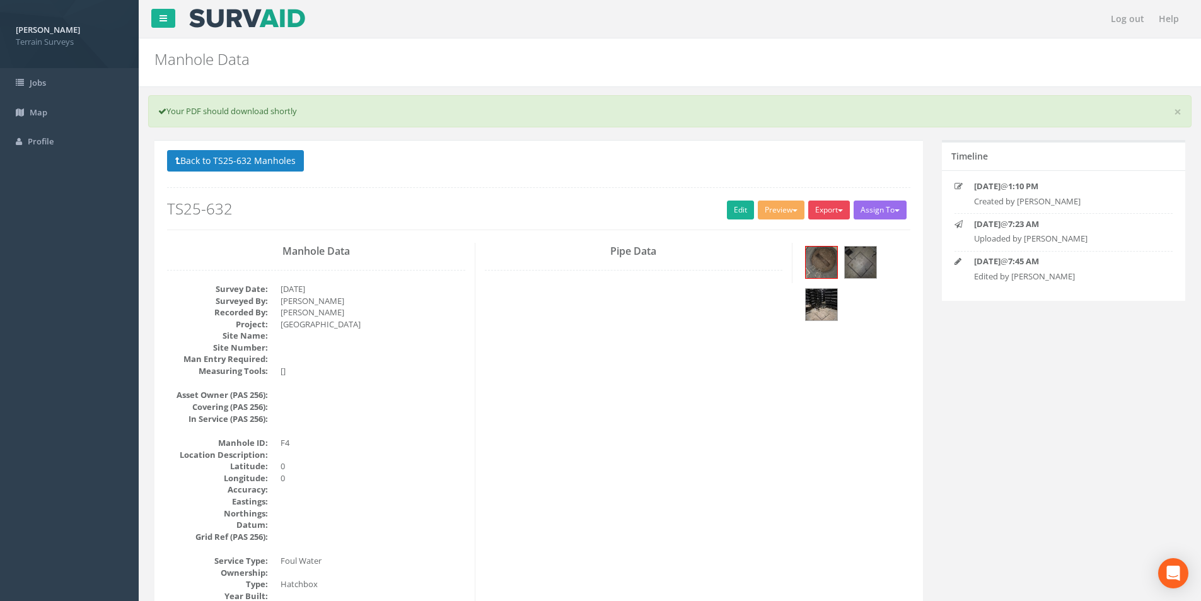
click at [835, 209] on button "Export" at bounding box center [829, 210] width 42 height 19
click at [813, 253] on link "Terrain Manhole 3 Photo" at bounding box center [795, 258] width 112 height 20
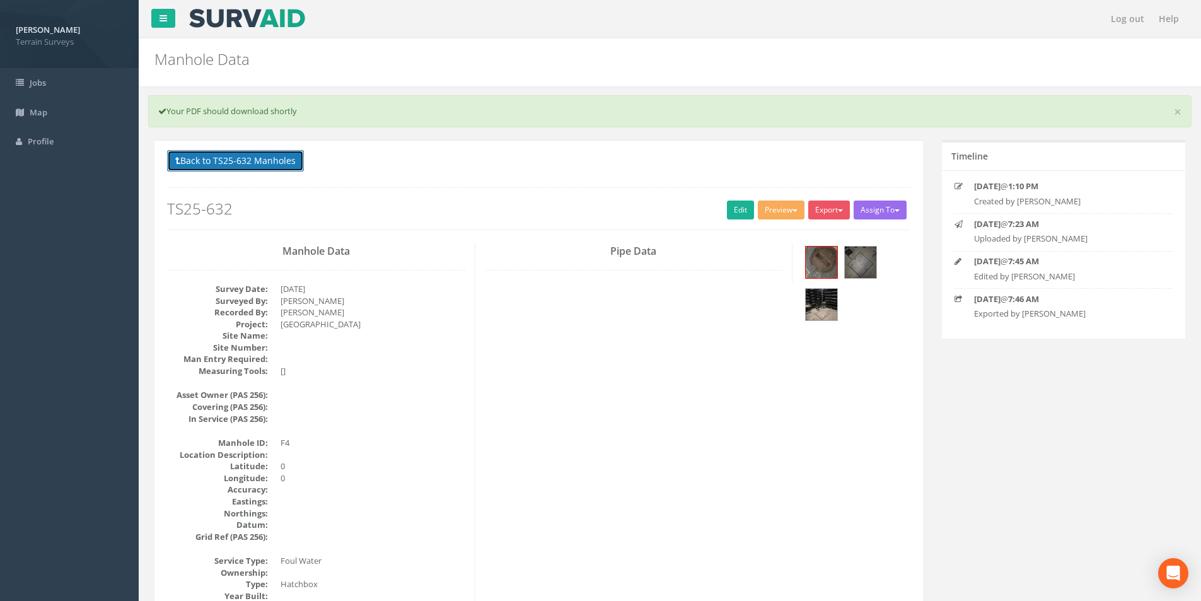
click at [223, 170] on button "Back to TS25-632 Manholes" at bounding box center [235, 160] width 137 height 21
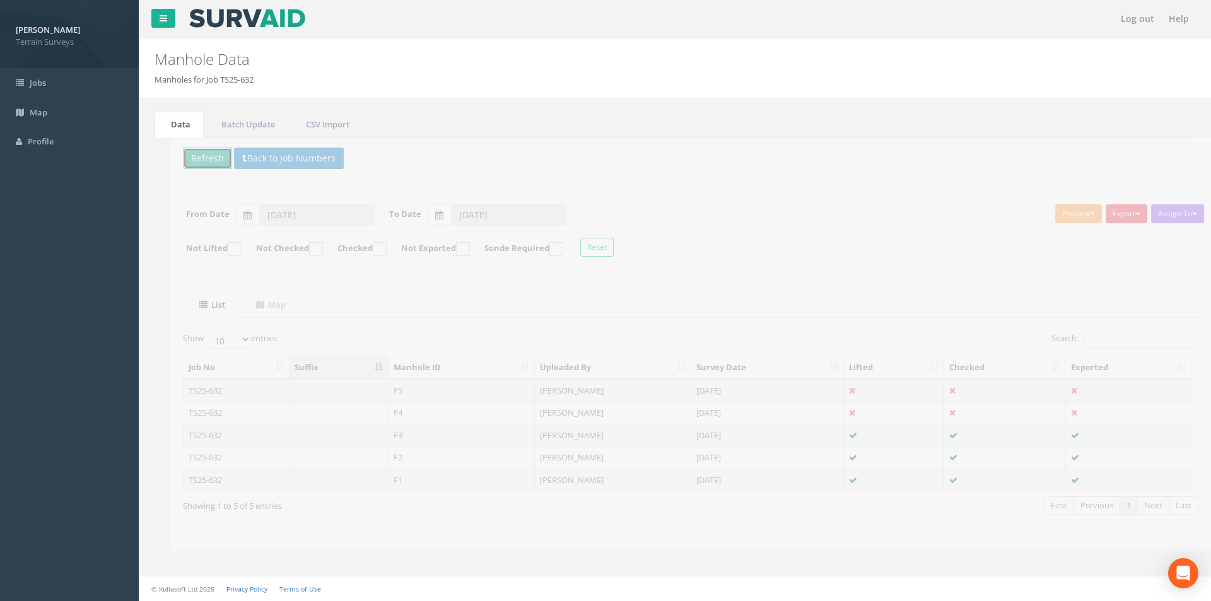
click at [199, 161] on button "Refresh" at bounding box center [191, 158] width 49 height 21
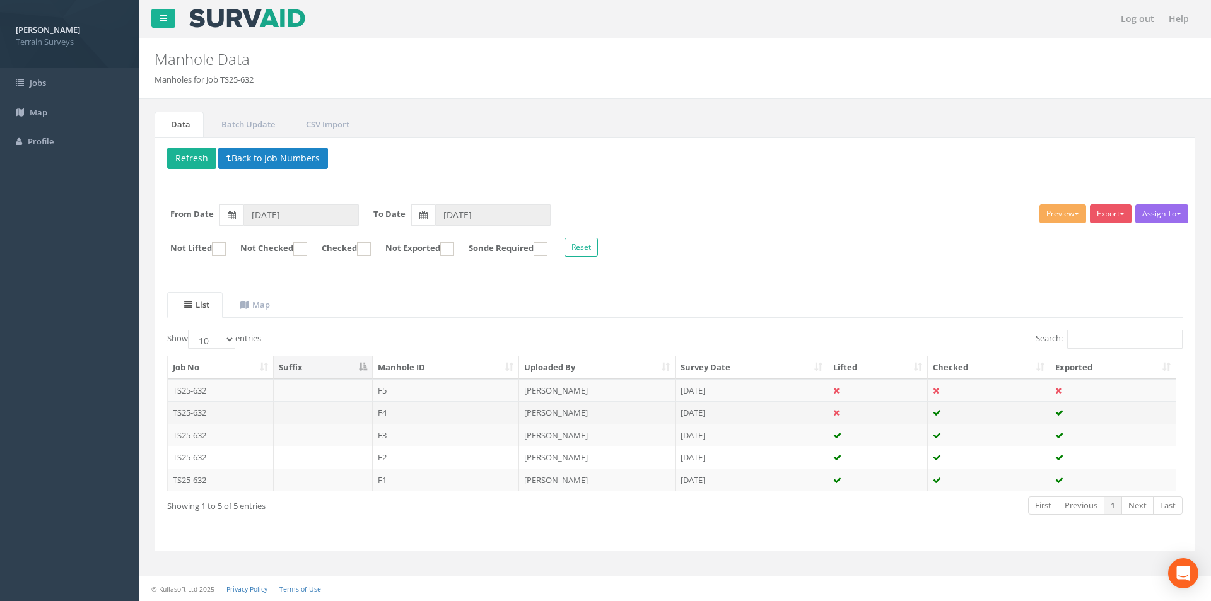
click at [498, 412] on td "F4" at bounding box center [446, 412] width 147 height 23
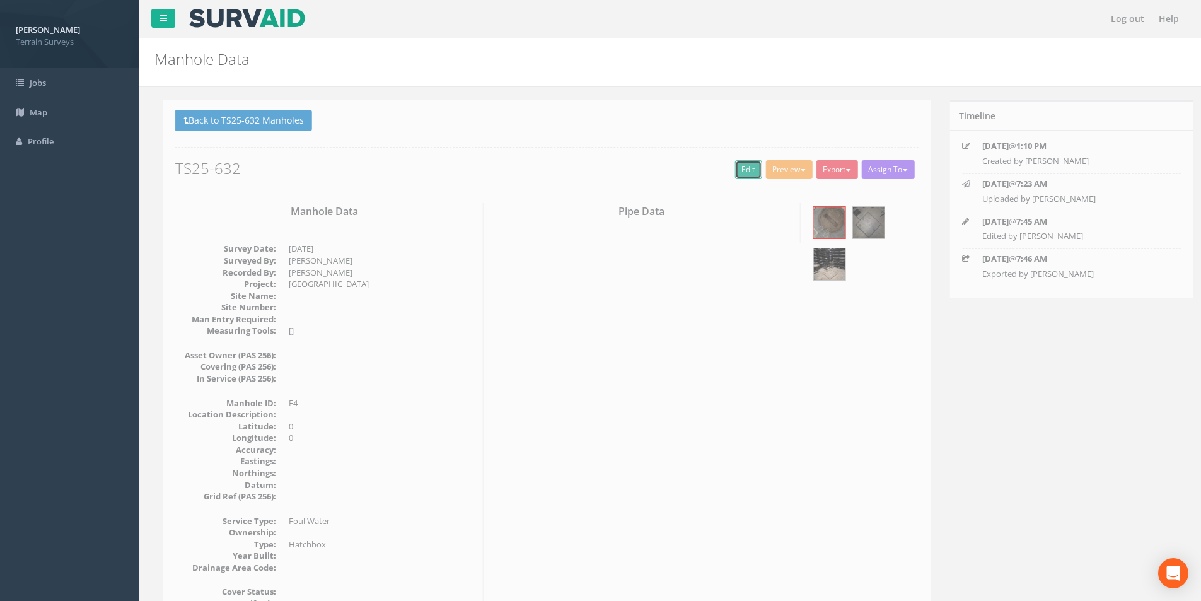
click at [730, 174] on link "Edit" at bounding box center [740, 169] width 27 height 19
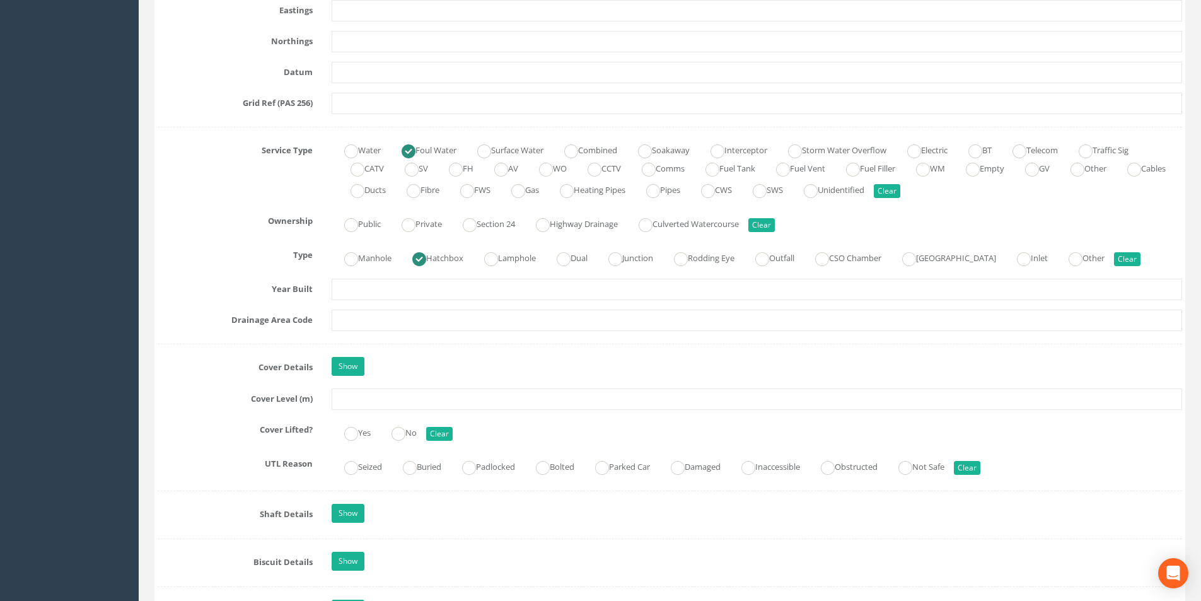
scroll to position [883, 0]
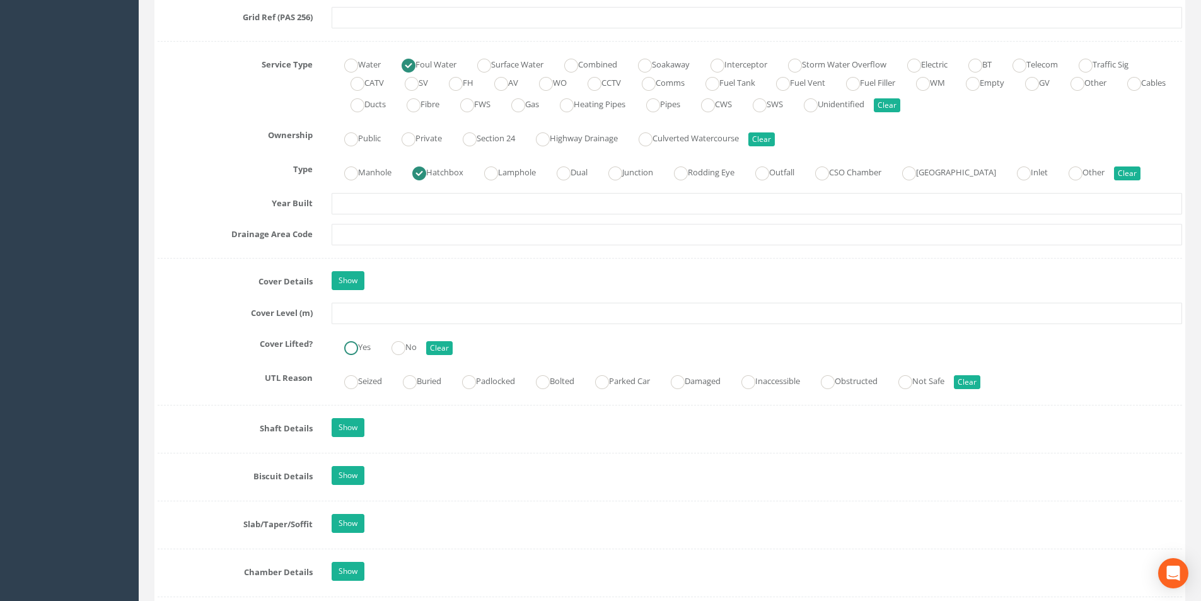
drag, startPoint x: 351, startPoint y: 348, endPoint x: 364, endPoint y: 349, distance: 12.6
click at [351, 349] on ins at bounding box center [351, 348] width 14 height 14
radio input "true"
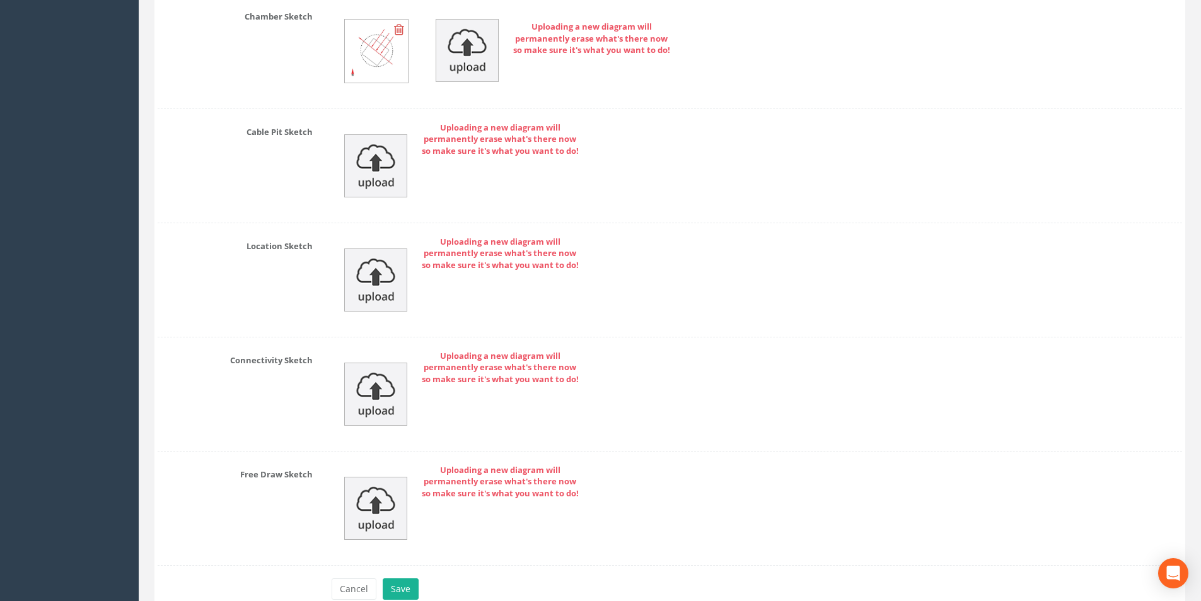
scroll to position [2607, 0]
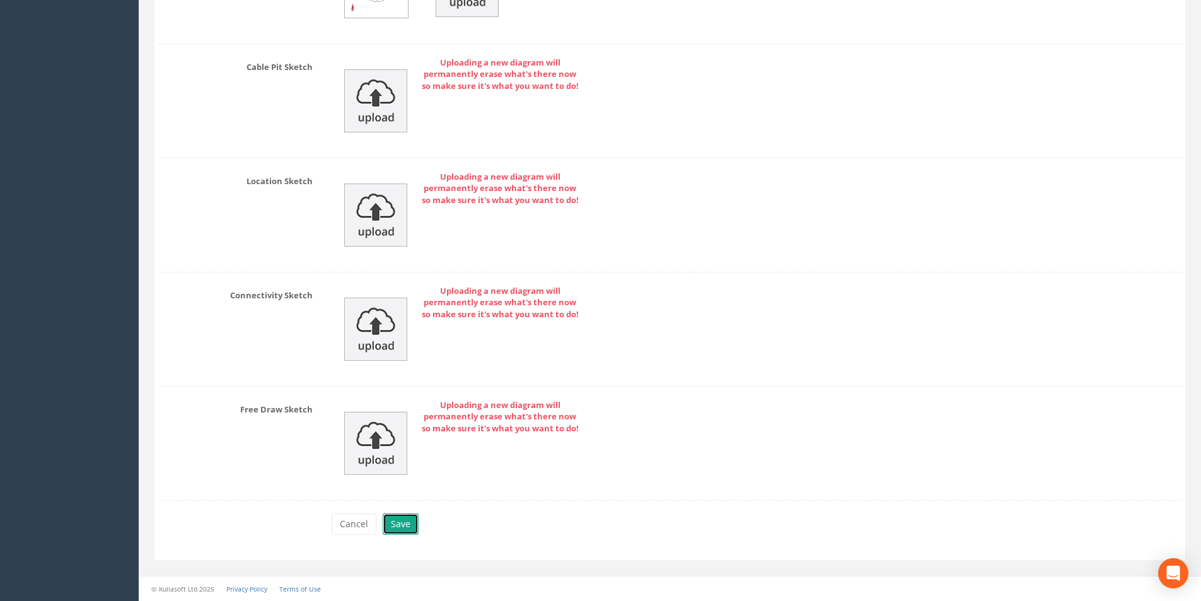
click at [413, 532] on button "Save" at bounding box center [401, 523] width 36 height 21
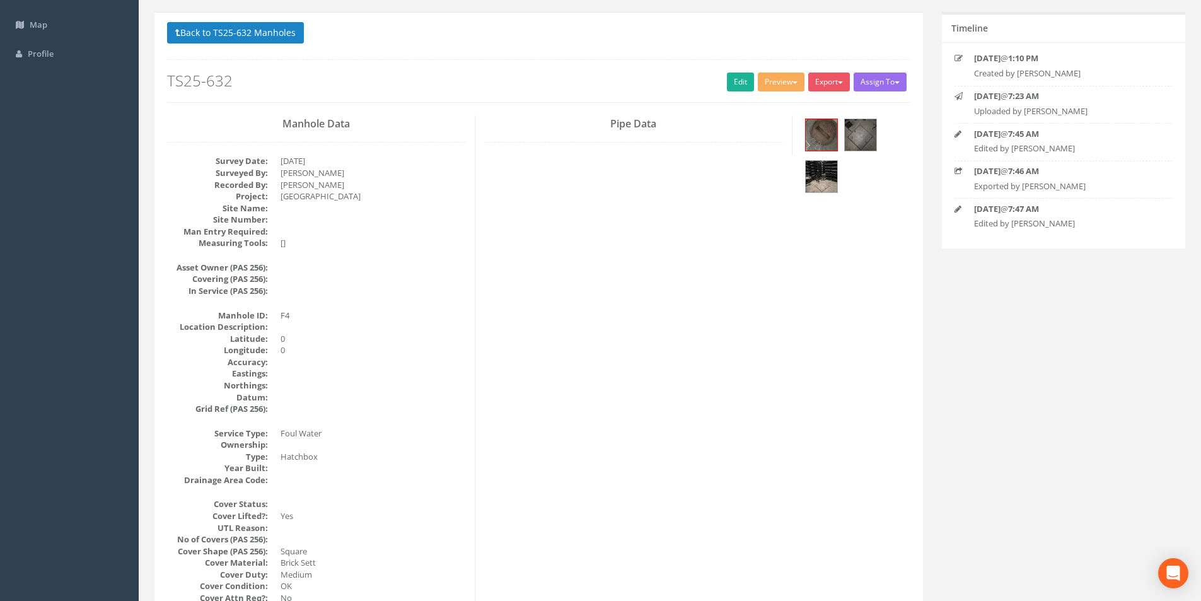
scroll to position [0, 0]
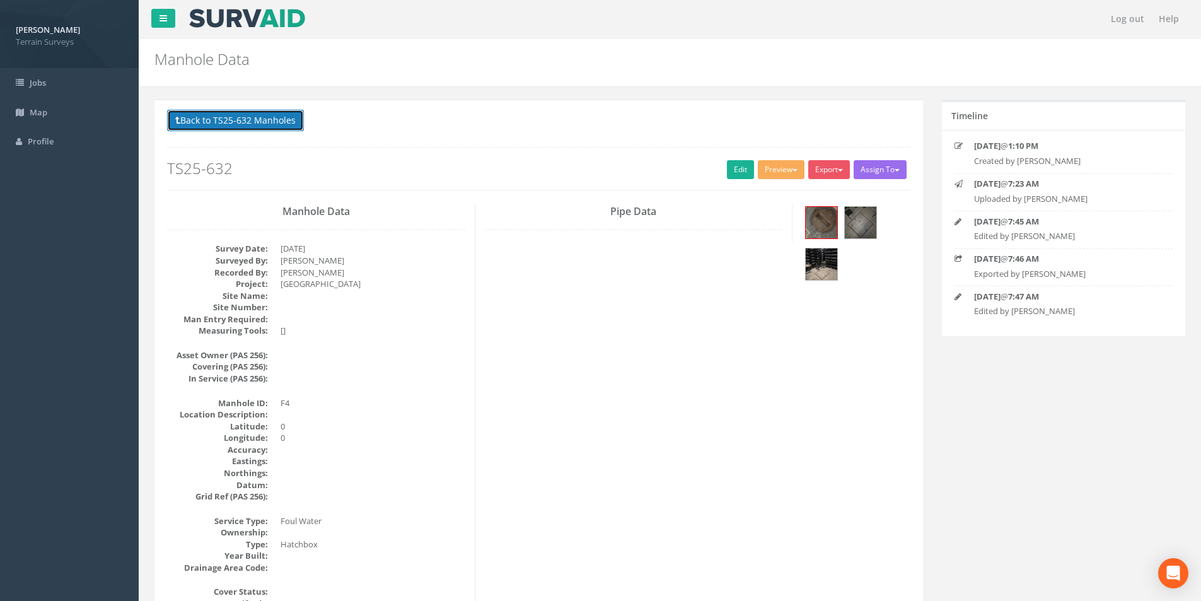
click at [293, 128] on button "Back to TS25-632 Manholes" at bounding box center [235, 120] width 137 height 21
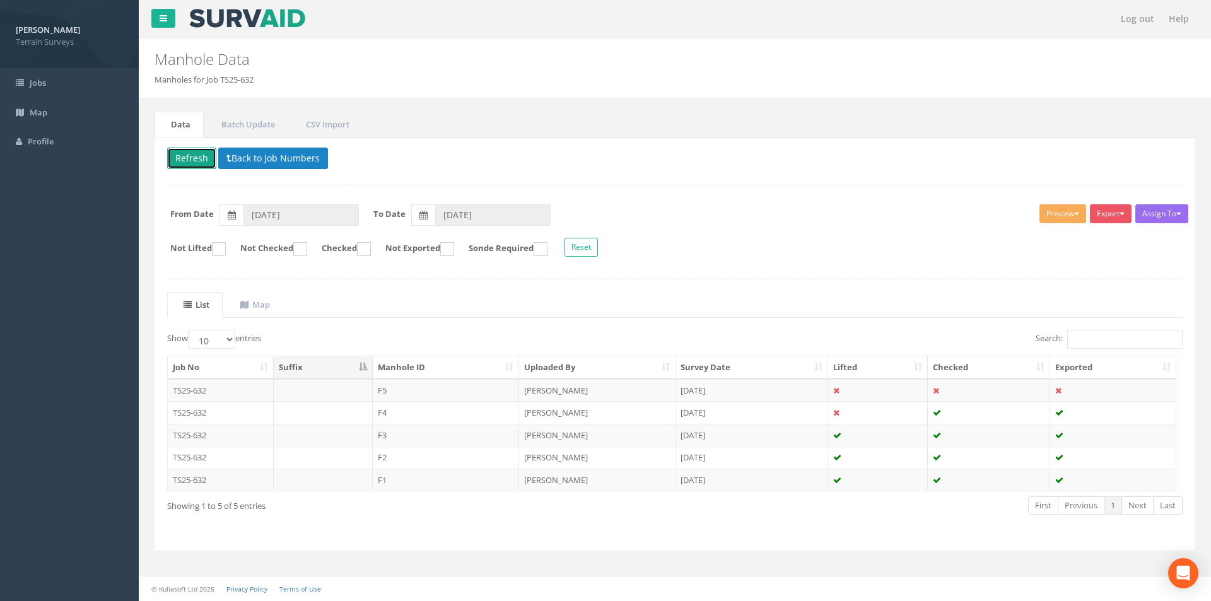
click at [202, 154] on button "Refresh" at bounding box center [191, 158] width 49 height 21
click at [557, 388] on td "[PERSON_NAME]" at bounding box center [597, 390] width 156 height 23
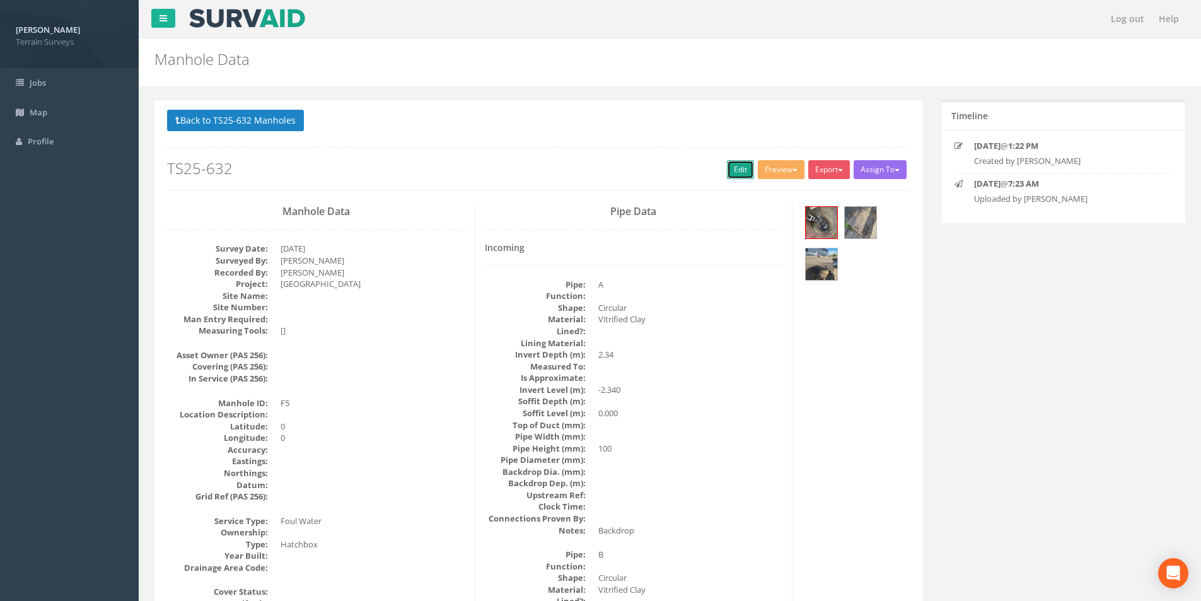
click at [732, 163] on link "Edit" at bounding box center [740, 169] width 27 height 19
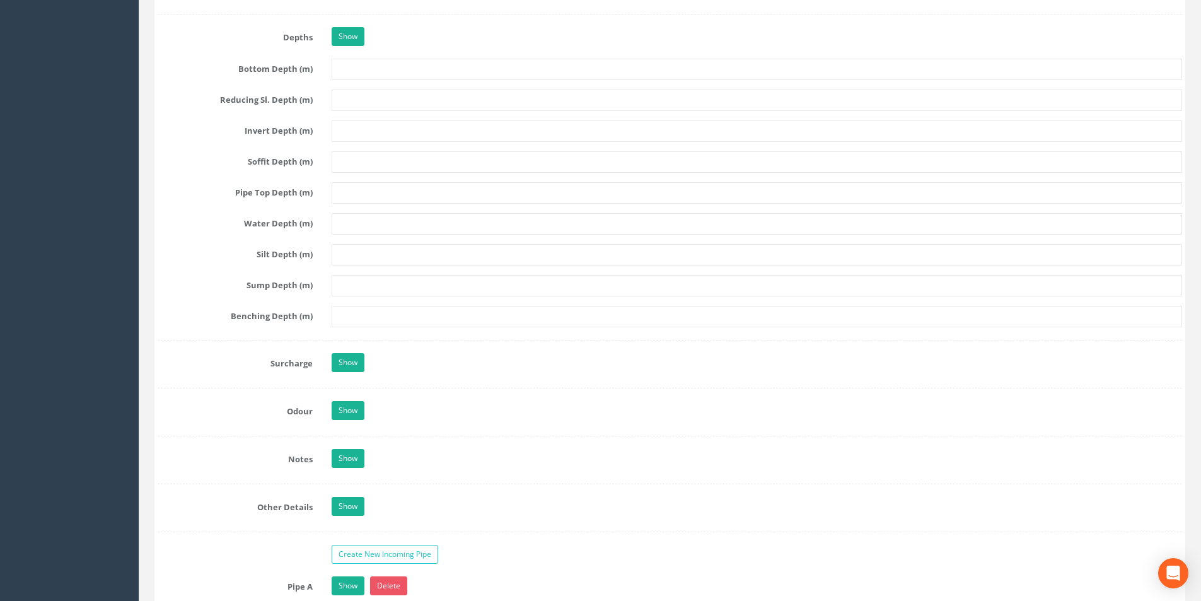
scroll to position [2018, 0]
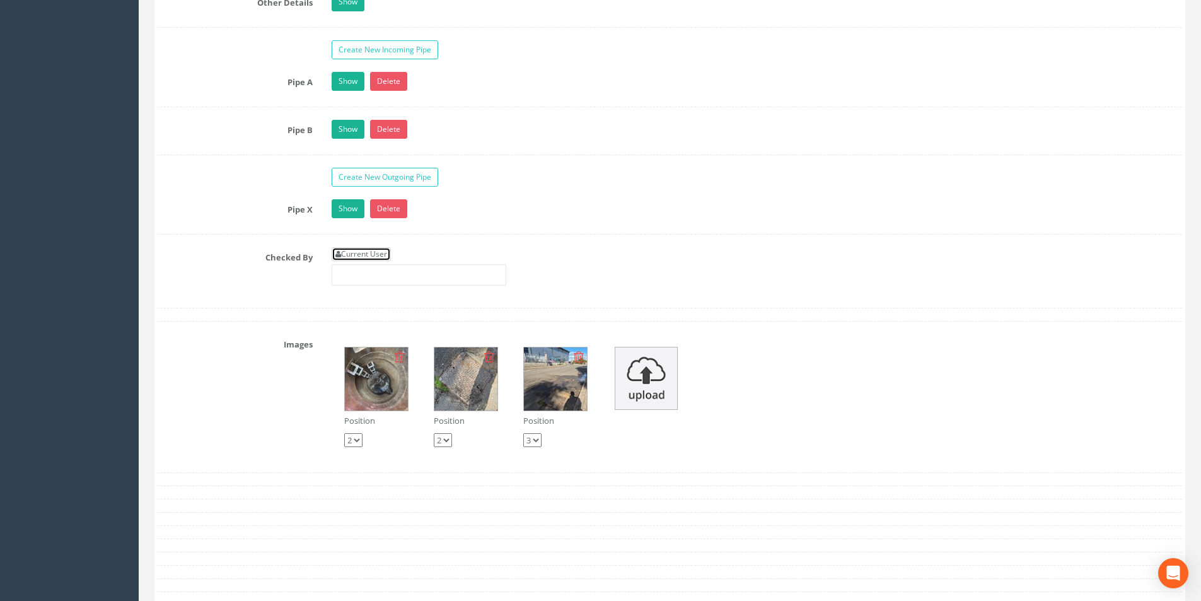
click at [383, 260] on link "Current User" at bounding box center [361, 254] width 59 height 14
type input "[PERSON_NAME]"
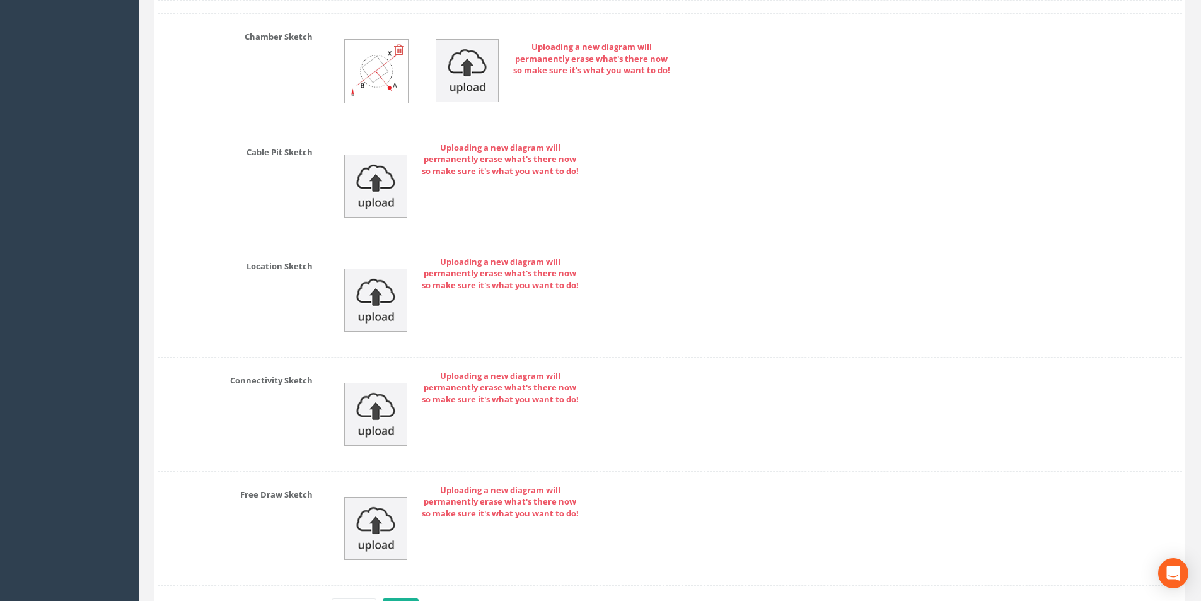
scroll to position [2734, 0]
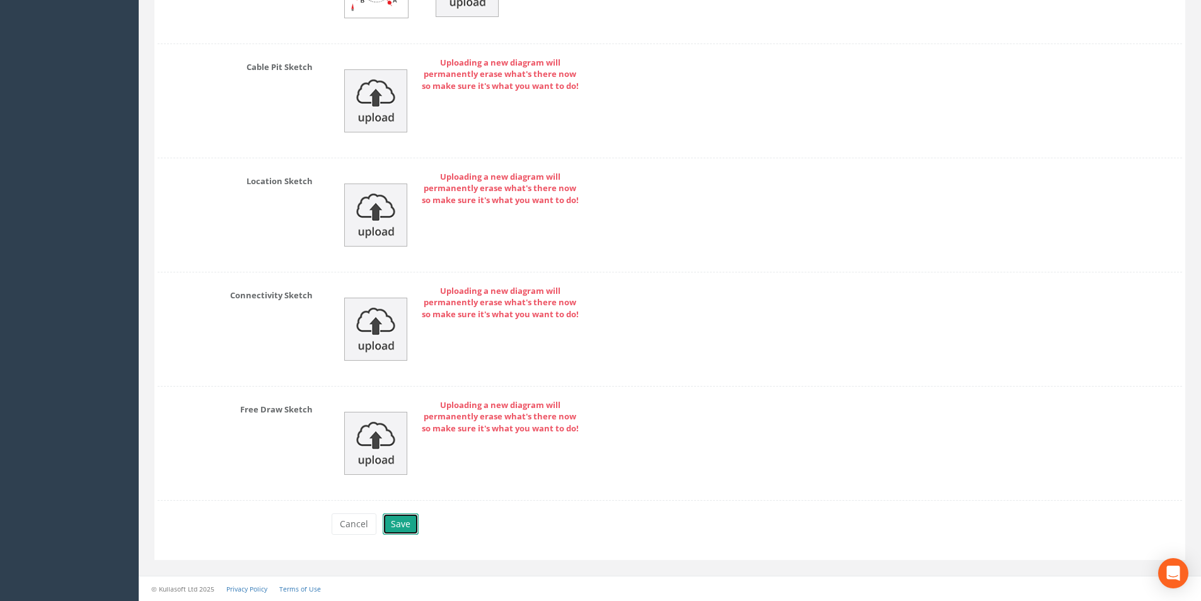
click at [401, 530] on button "Save" at bounding box center [401, 523] width 36 height 21
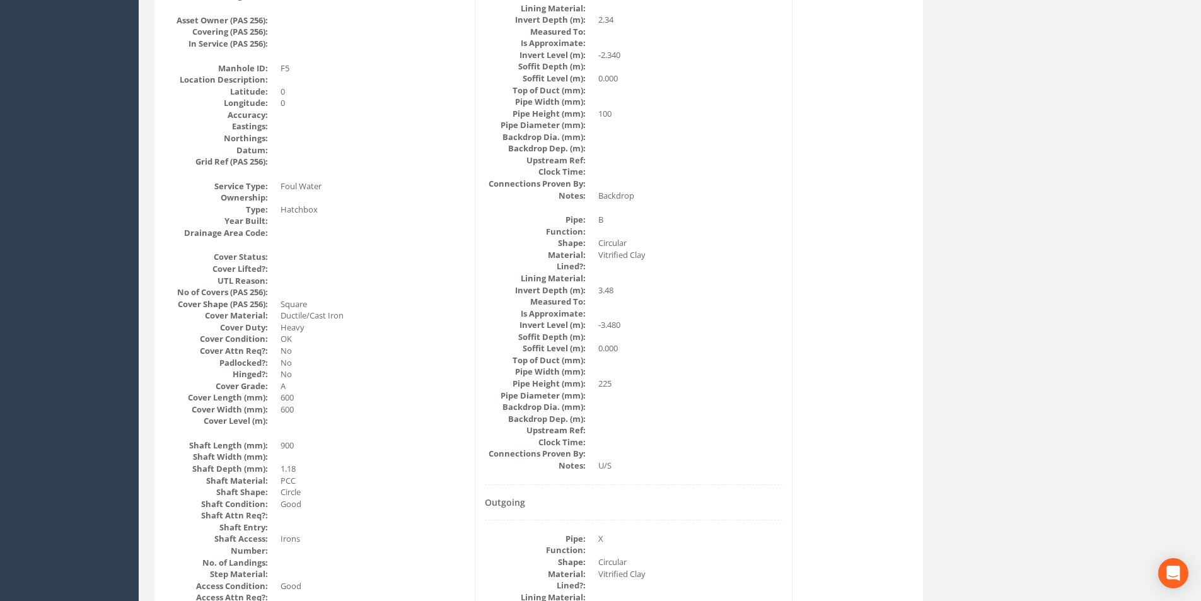
scroll to position [0, 0]
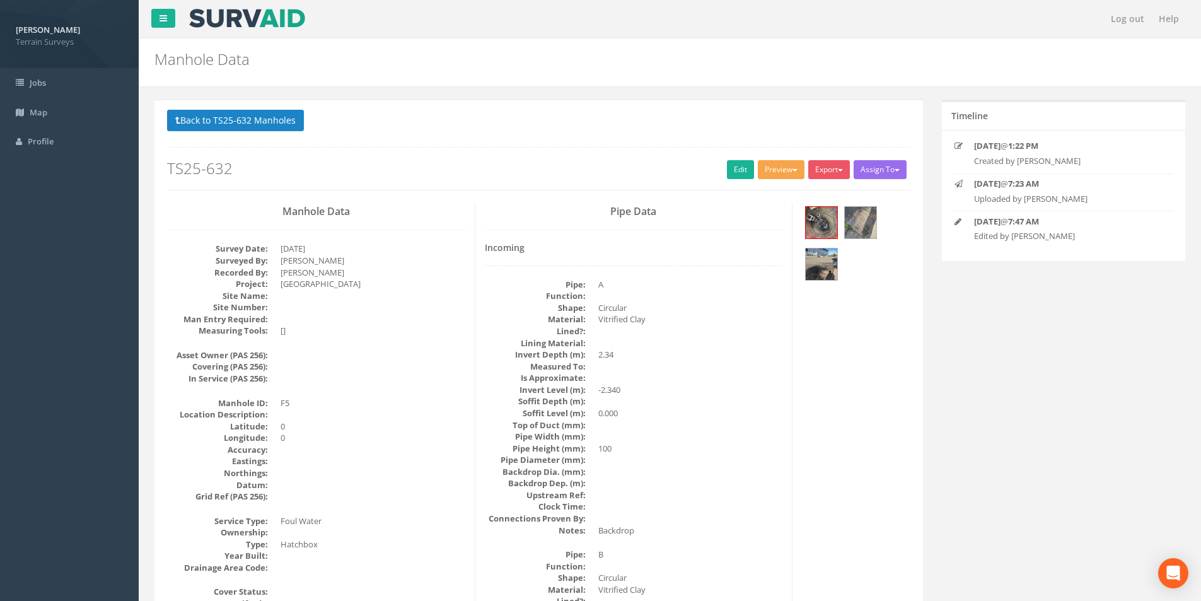
click at [785, 172] on button "Preview" at bounding box center [781, 169] width 47 height 19
click at [756, 221] on link "Terrain Manhole 3 Photo" at bounding box center [750, 218] width 112 height 20
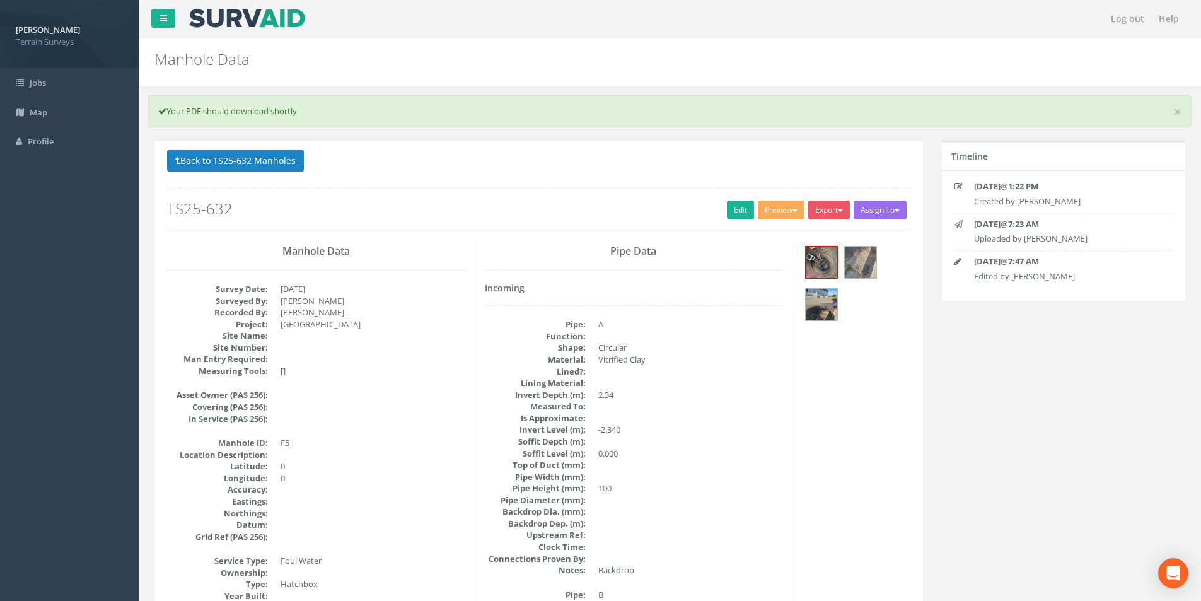
click at [787, 209] on button "Preview" at bounding box center [781, 210] width 47 height 19
click at [767, 252] on link "Terrain Manhole 3 Photo" at bounding box center [750, 258] width 112 height 20
click at [731, 209] on link "Edit" at bounding box center [740, 210] width 27 height 19
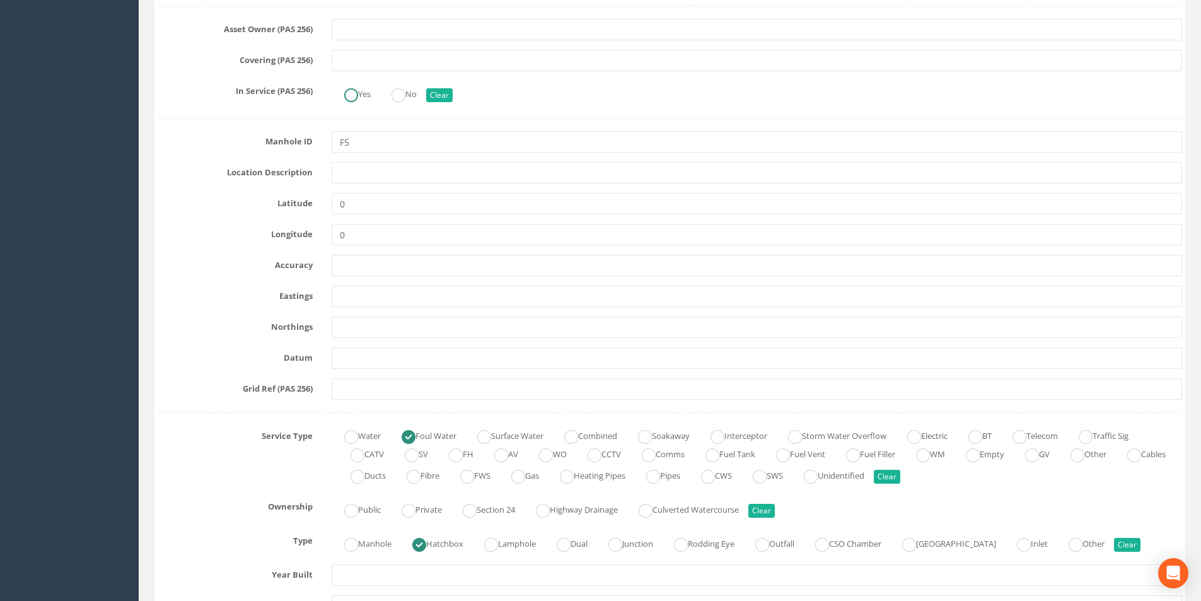
scroll to position [568, 0]
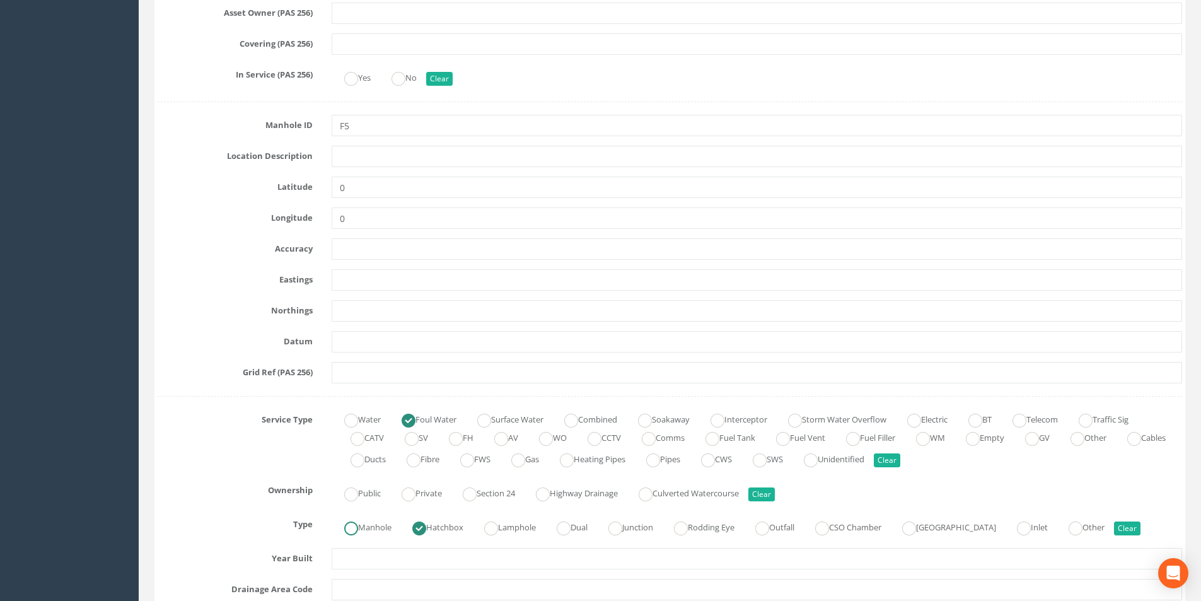
click at [354, 525] on ins at bounding box center [351, 529] width 14 height 14
radio input "true"
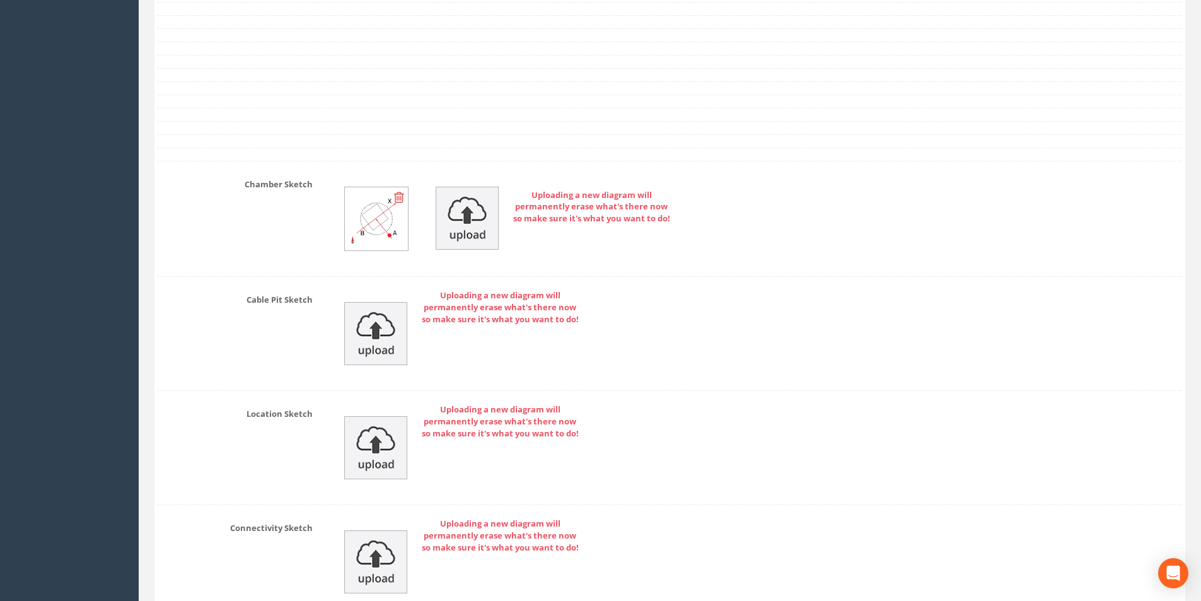
scroll to position [2774, 0]
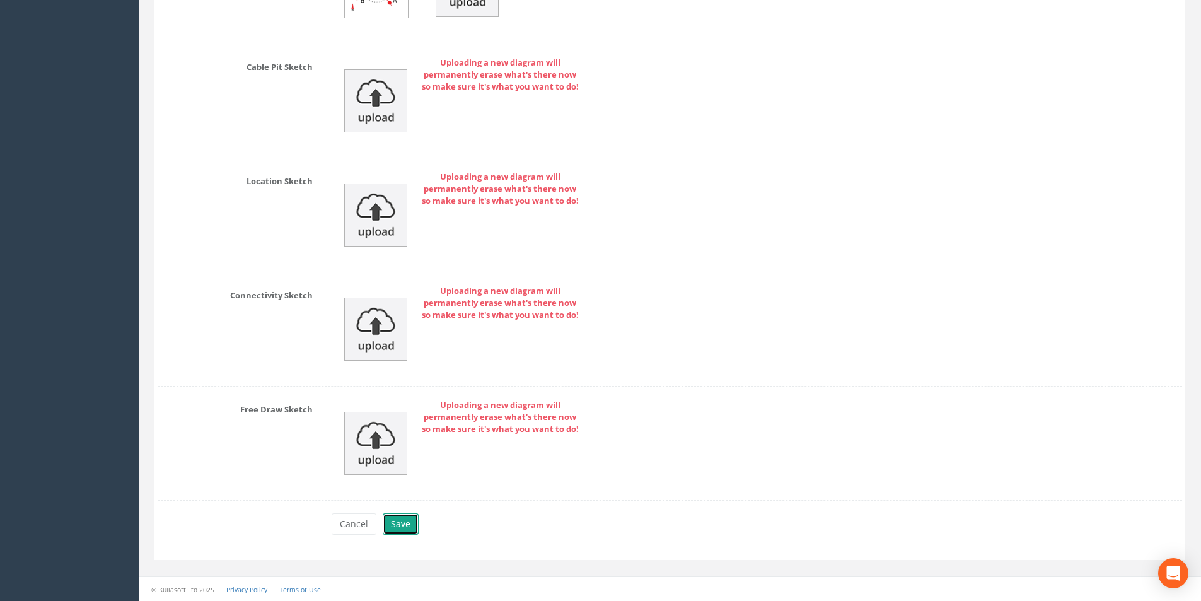
click at [411, 528] on button "Save" at bounding box center [401, 523] width 36 height 21
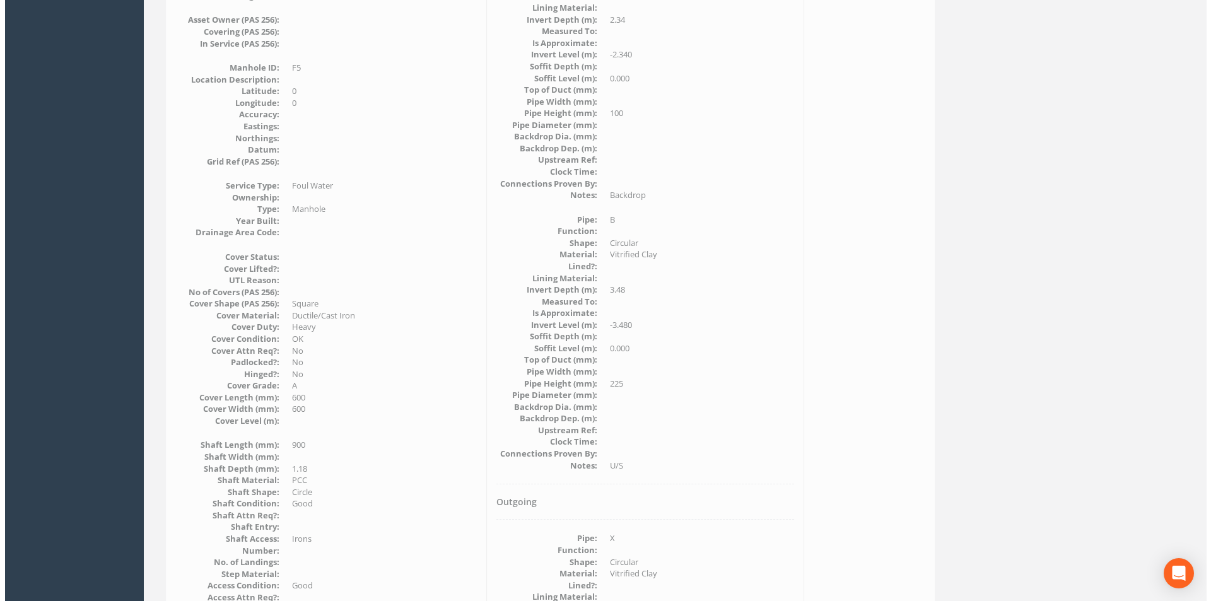
scroll to position [0, 0]
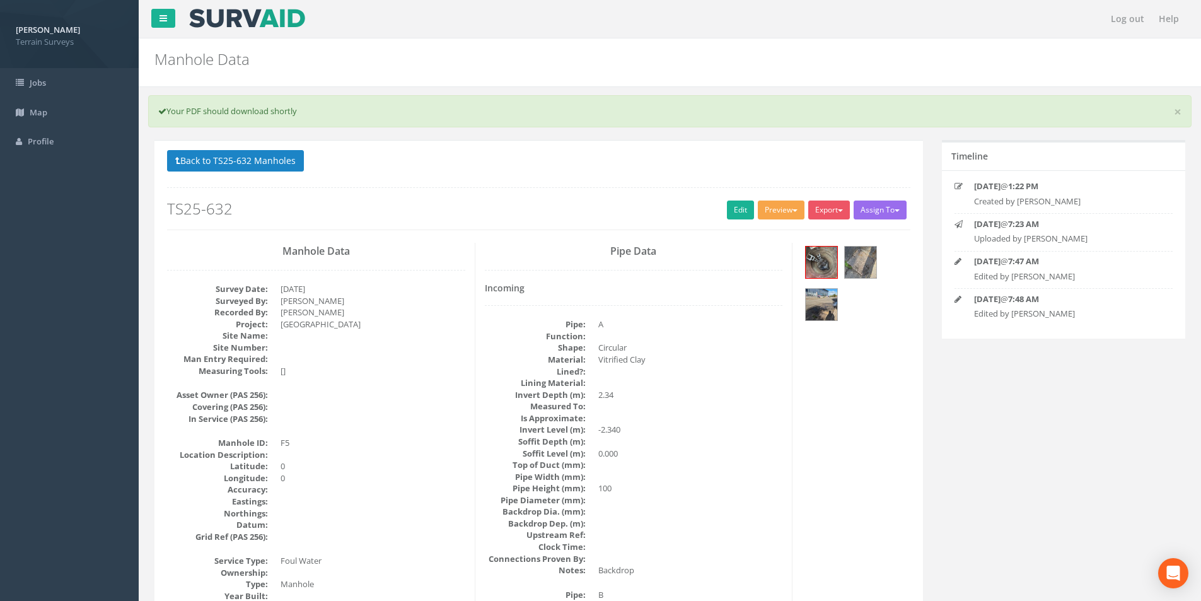
click at [793, 206] on button "Preview" at bounding box center [781, 210] width 47 height 19
click at [766, 255] on link "Terrain Manhole 3 Photo" at bounding box center [750, 258] width 112 height 20
click at [825, 213] on button "Export" at bounding box center [829, 210] width 42 height 19
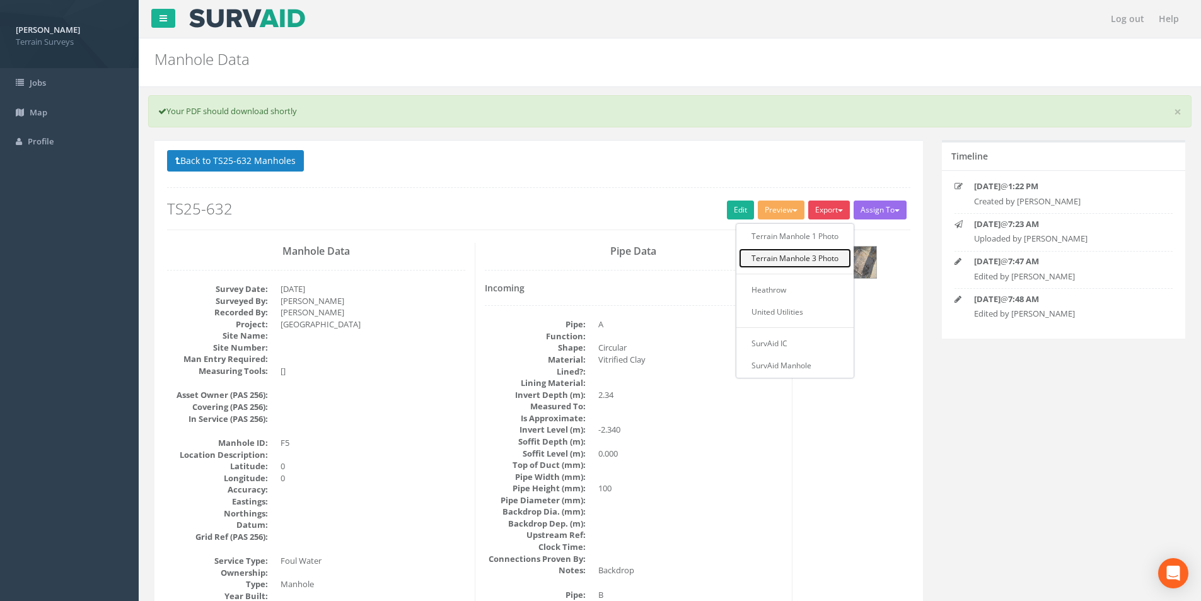
click at [805, 252] on link "Terrain Manhole 3 Photo" at bounding box center [795, 258] width 112 height 20
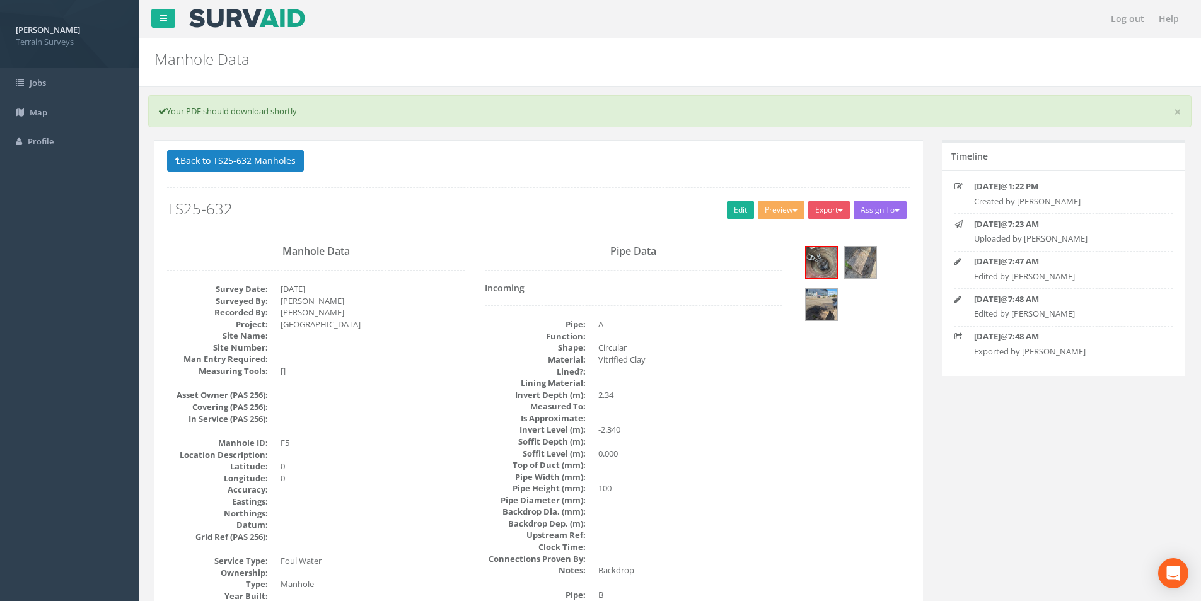
click at [824, 216] on button "Export" at bounding box center [829, 210] width 42 height 19
click at [812, 255] on link "Terrain Manhole 3 Photo" at bounding box center [795, 258] width 112 height 20
click at [186, 158] on button "Back to TS25-632 Manholes" at bounding box center [235, 160] width 137 height 21
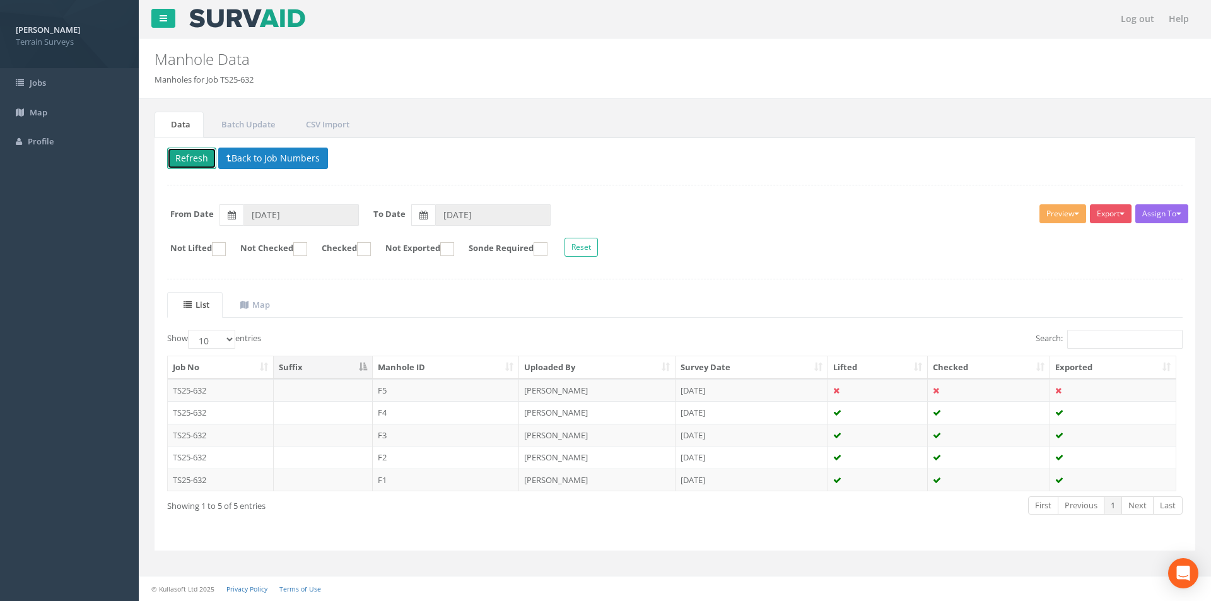
click at [204, 158] on button "Refresh" at bounding box center [191, 158] width 49 height 21
click at [245, 161] on button "Back to Job Numbers" at bounding box center [273, 158] width 110 height 21
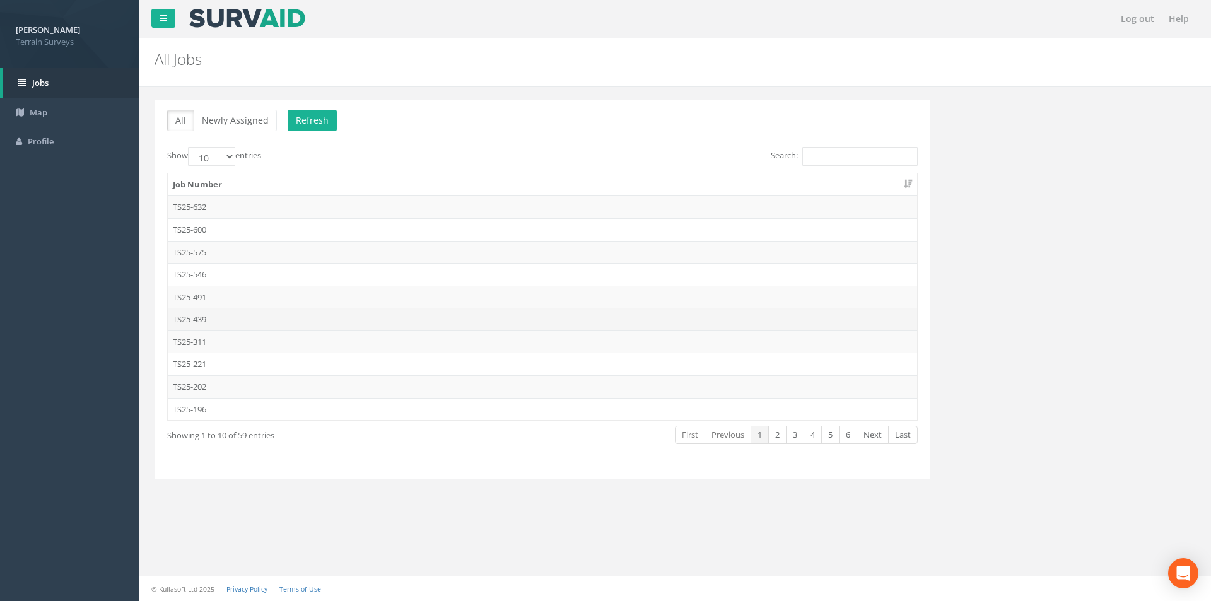
click at [231, 312] on td "TS25-439" at bounding box center [542, 319] width 749 height 23
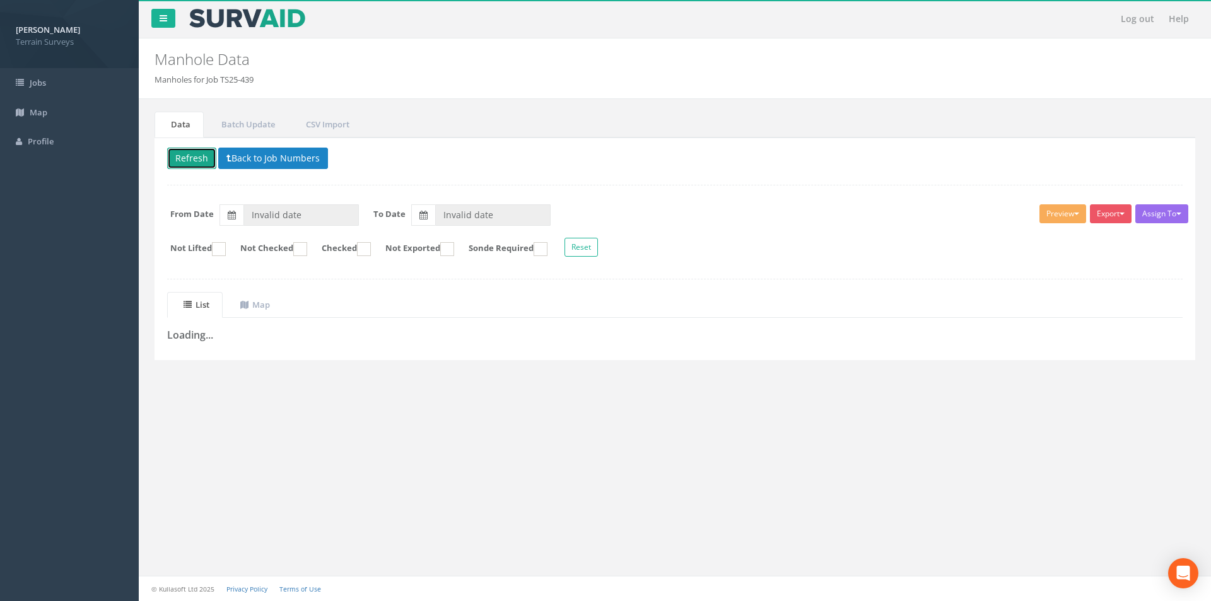
click at [182, 163] on button "Refresh" at bounding box center [191, 158] width 49 height 21
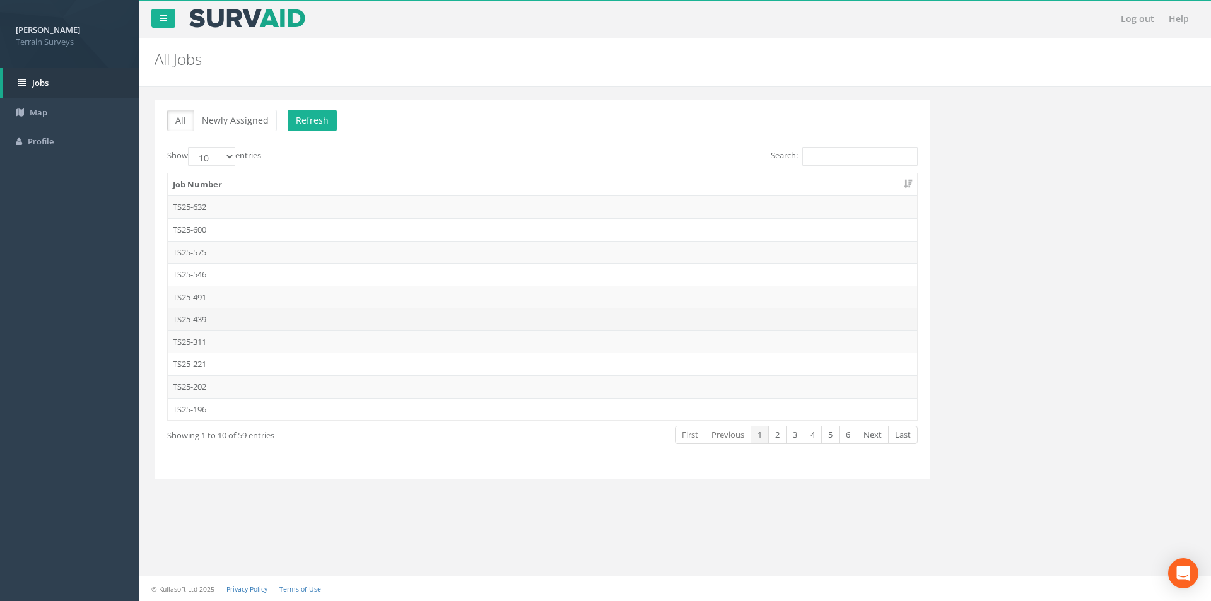
click at [207, 321] on td "TS25-439" at bounding box center [542, 319] width 749 height 23
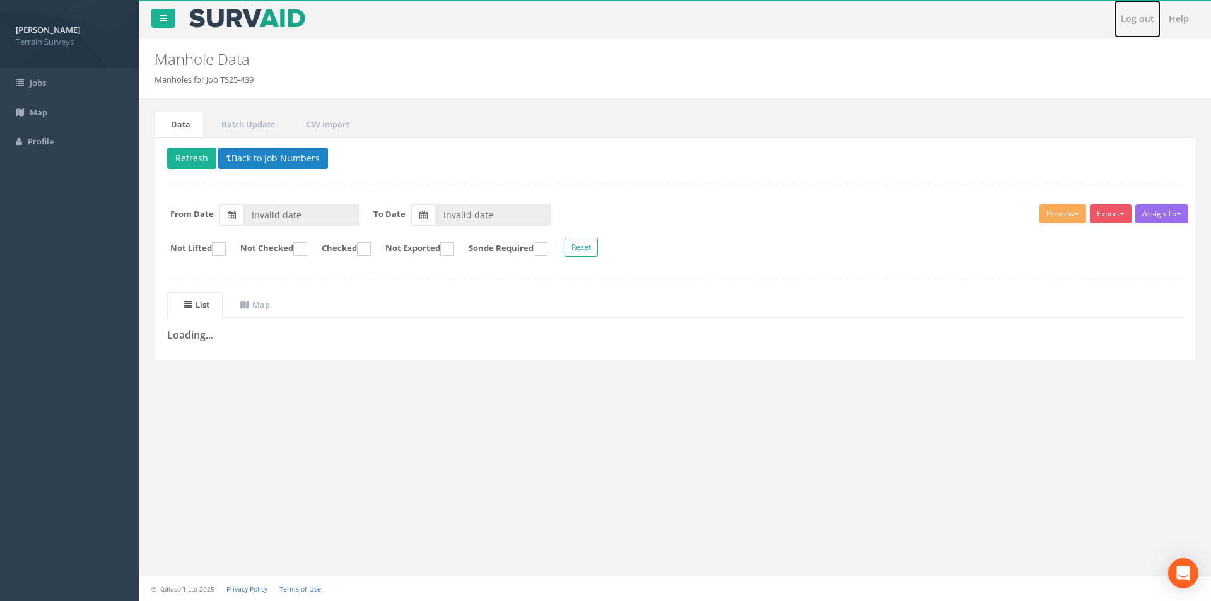
click at [1136, 16] on link "Log out" at bounding box center [1137, 19] width 46 height 38
